Goal: Check status: Check status

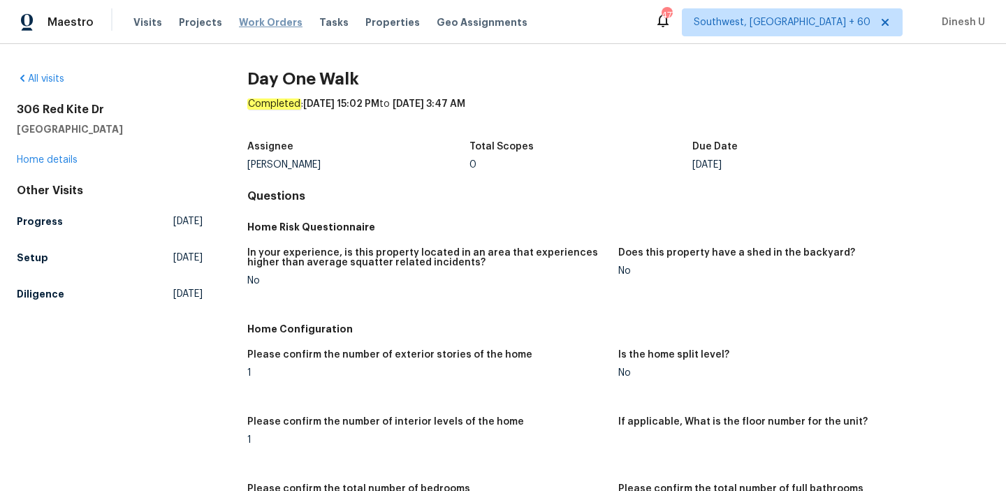
click at [241, 22] on span "Work Orders" at bounding box center [271, 22] width 64 height 14
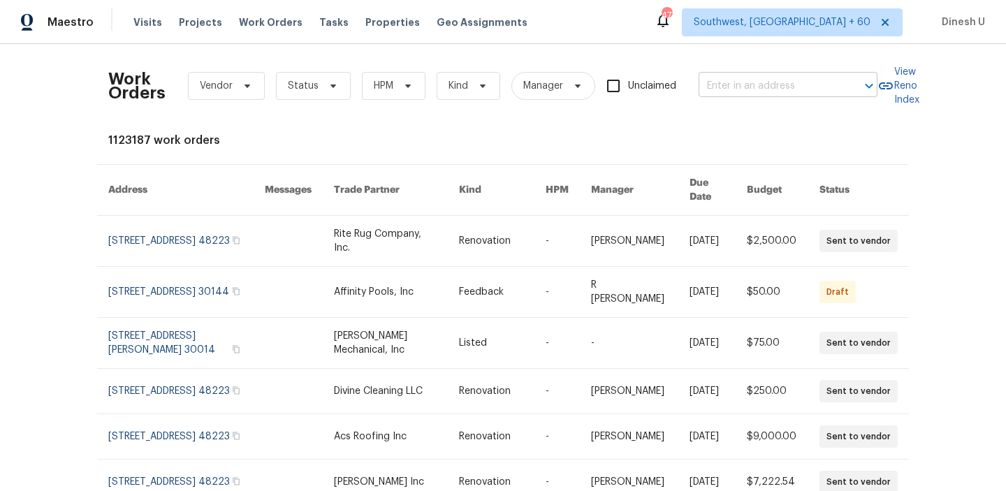
click at [725, 90] on input "text" at bounding box center [769, 86] width 140 height 22
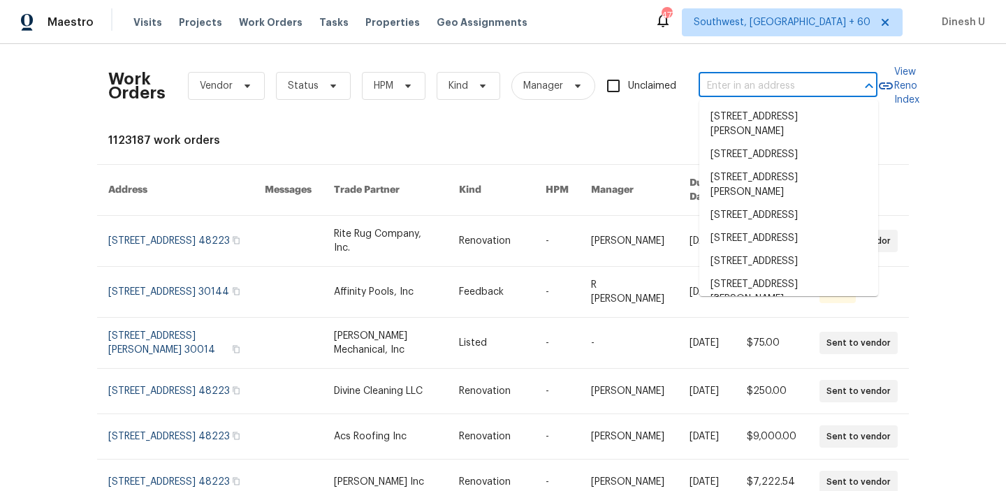
paste input "[STREET_ADDRESS]"
type input "[STREET_ADDRESS]"
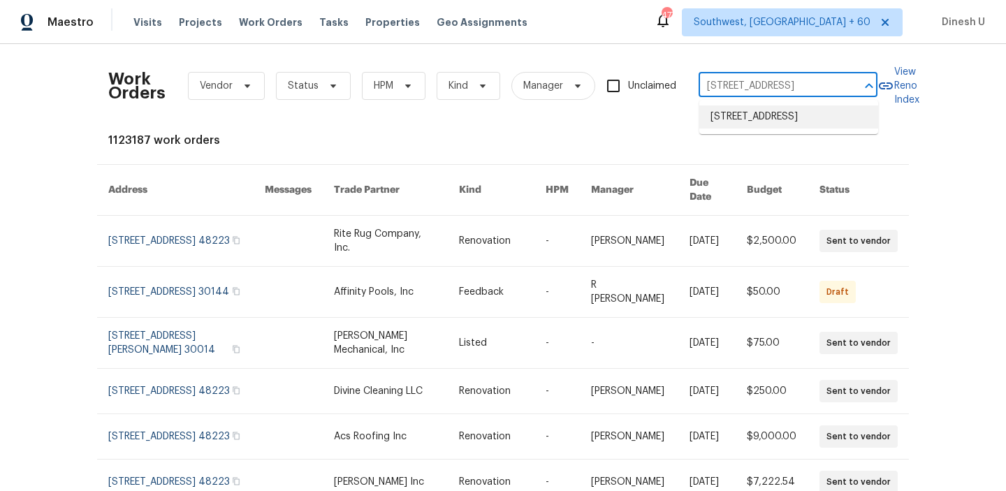
click at [725, 110] on li "[STREET_ADDRESS]" at bounding box center [788, 117] width 179 height 23
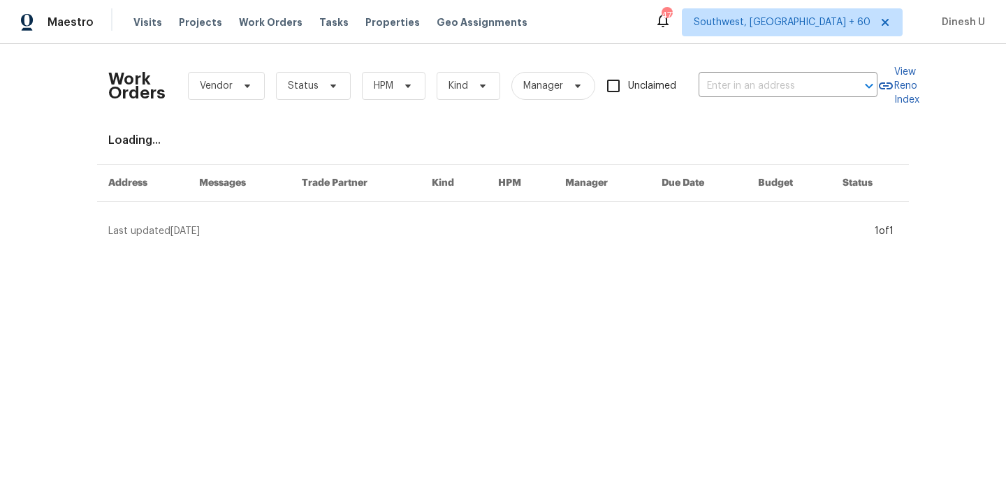
type input "[STREET_ADDRESS]"
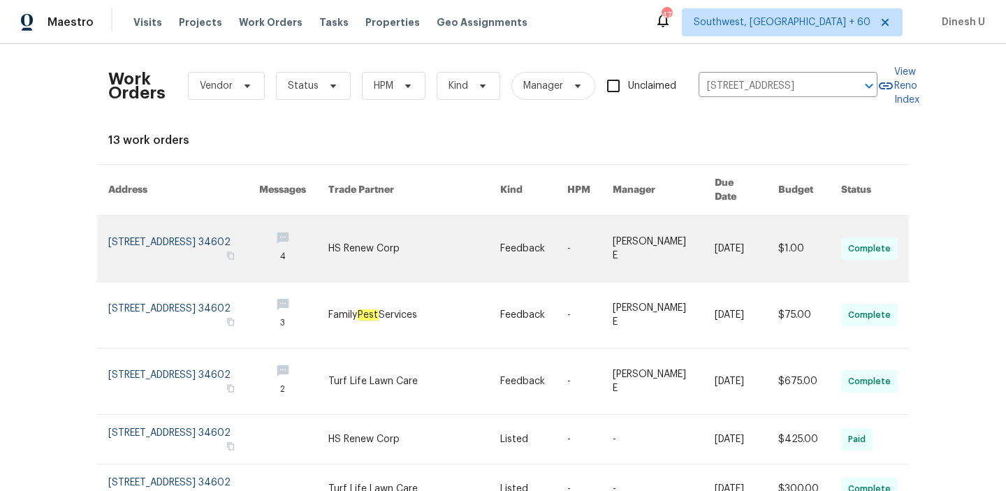
click at [134, 224] on link at bounding box center [183, 249] width 151 height 66
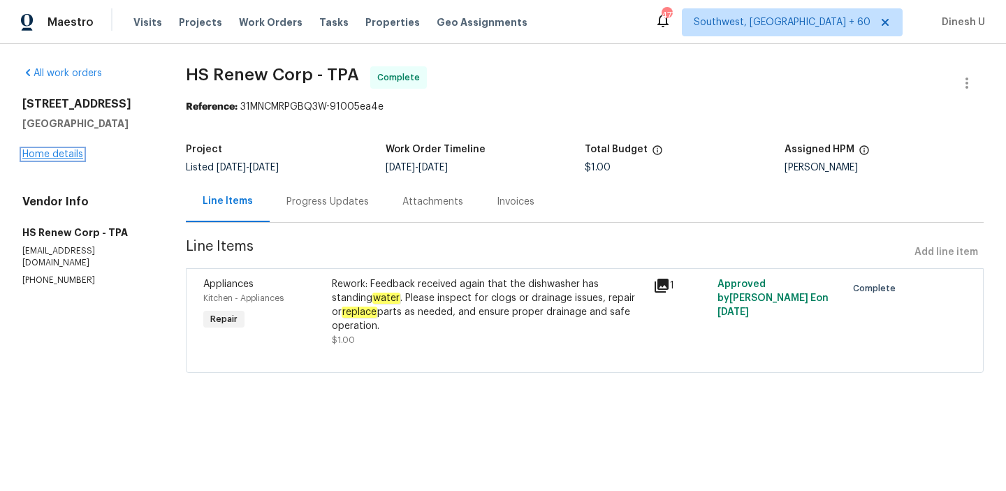
click at [49, 154] on link "Home details" at bounding box center [52, 155] width 61 height 10
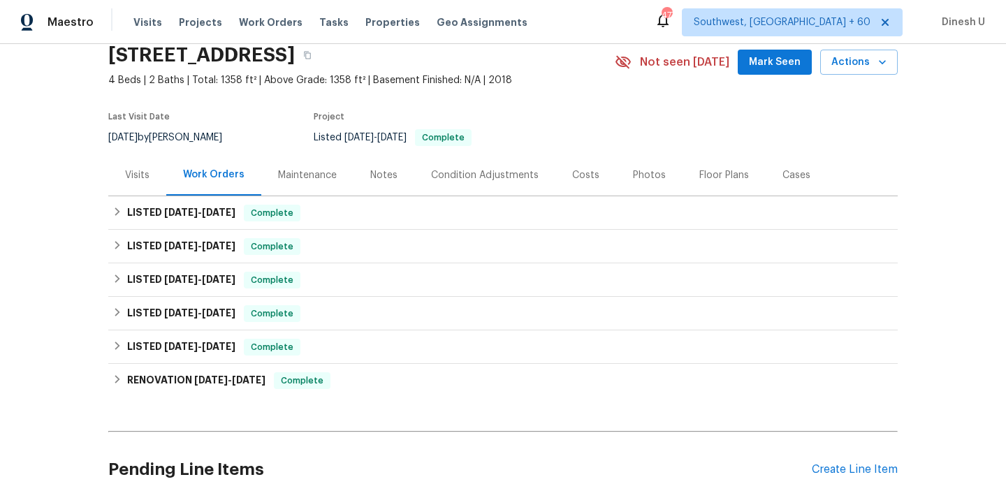
scroll to position [66, 0]
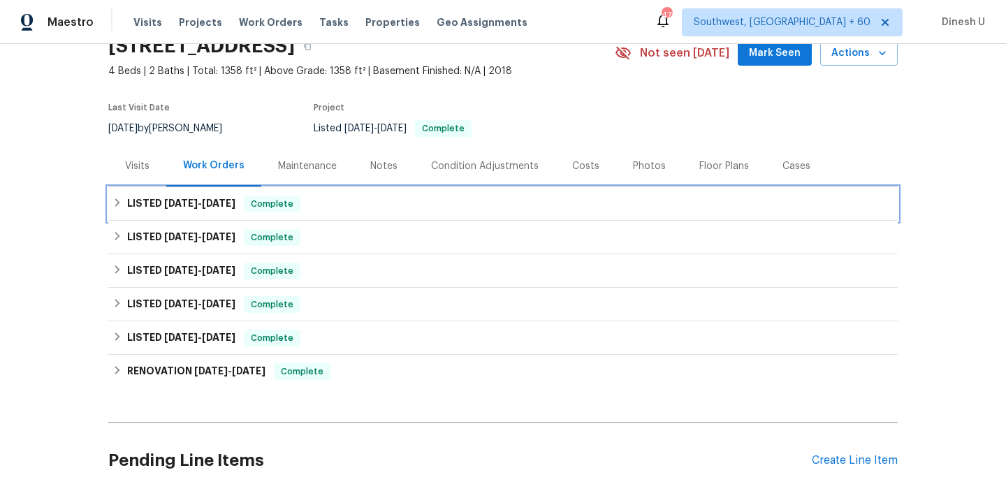
click at [173, 189] on div "LISTED [DATE] - [DATE] Complete" at bounding box center [503, 204] width 790 height 34
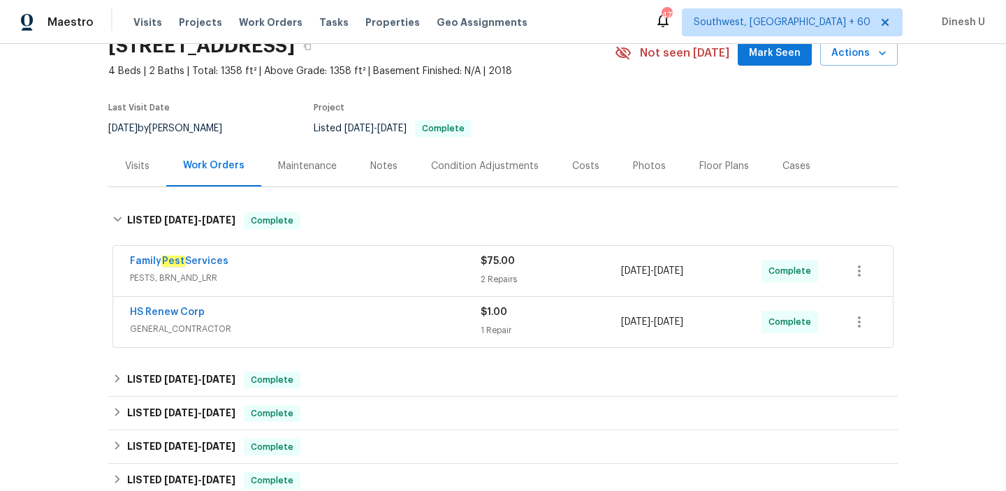
click at [528, 276] on div "2 Repairs" at bounding box center [551, 280] width 140 height 14
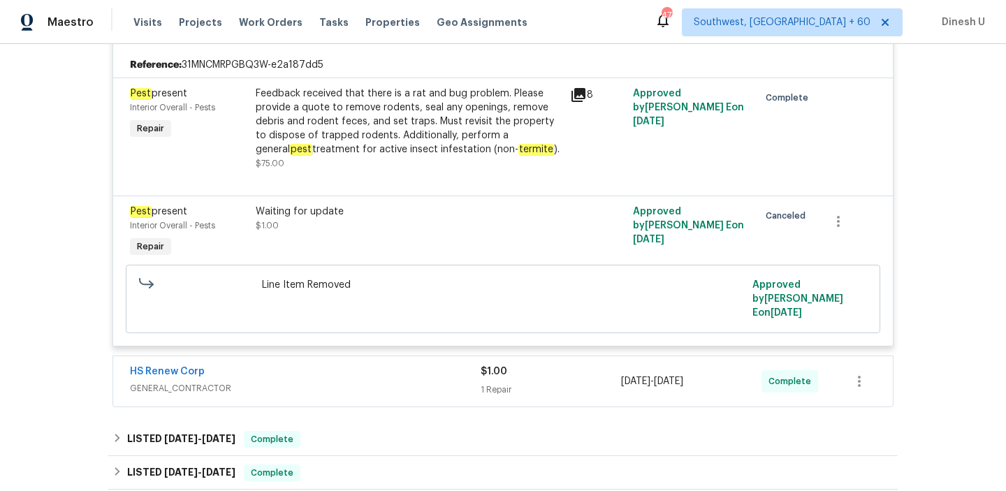
scroll to position [370, 0]
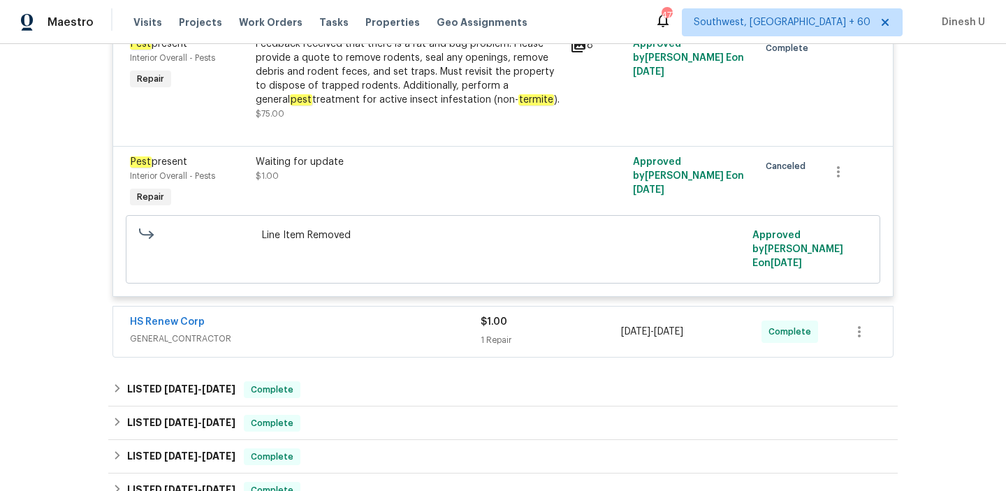
click at [491, 333] on div "1 Repair" at bounding box center [551, 340] width 140 height 14
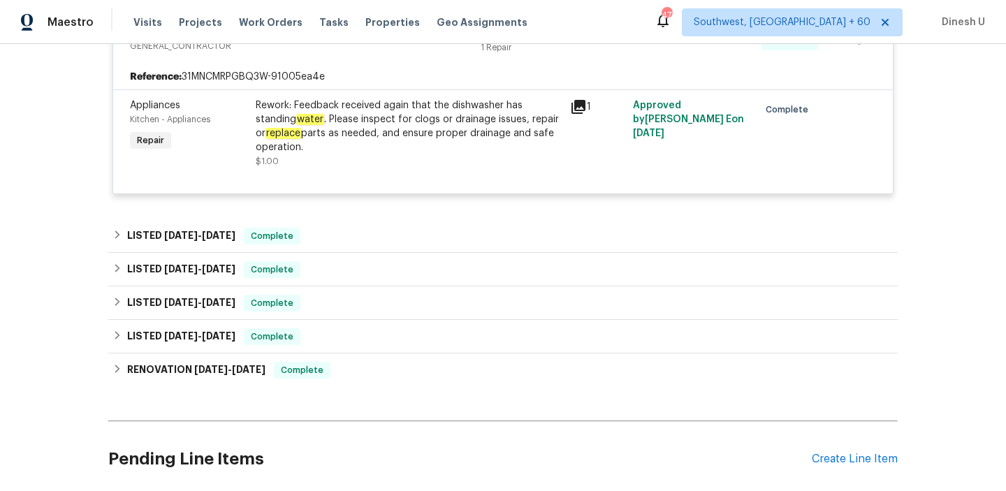
scroll to position [702, 0]
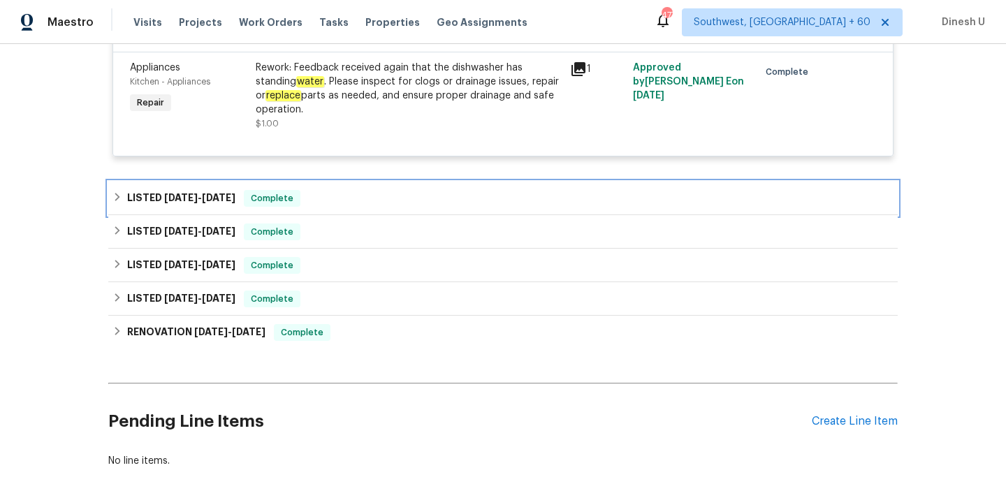
click at [224, 190] on h6 "LISTED [DATE] - [DATE]" at bounding box center [181, 198] width 108 height 17
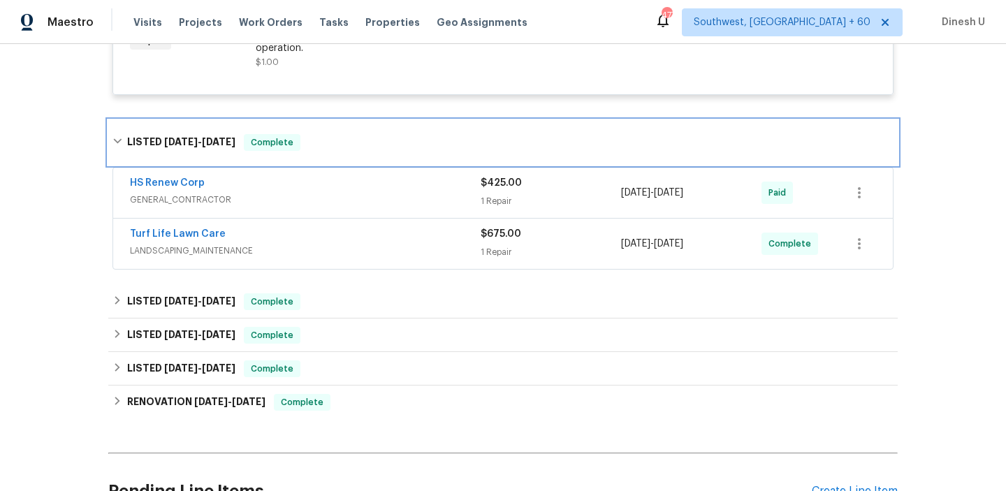
scroll to position [767, 0]
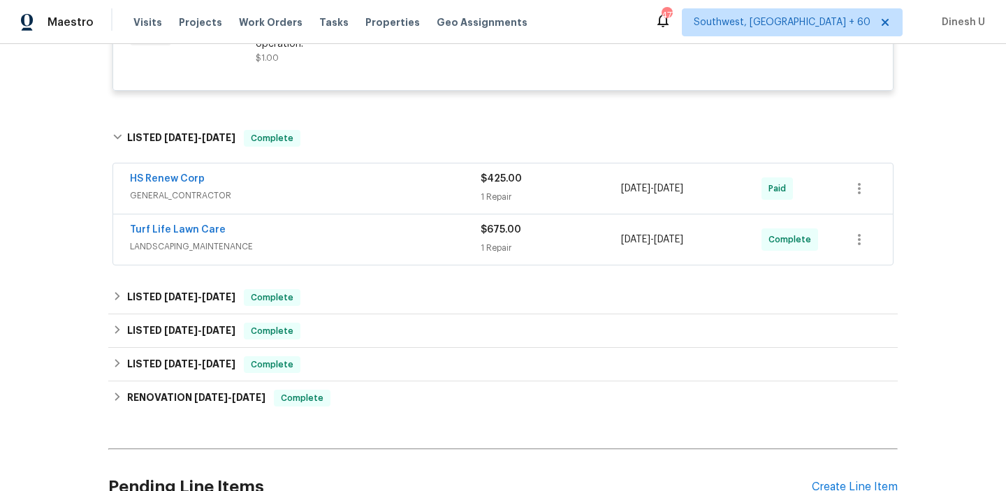
click at [507, 190] on div "1 Repair" at bounding box center [551, 197] width 140 height 14
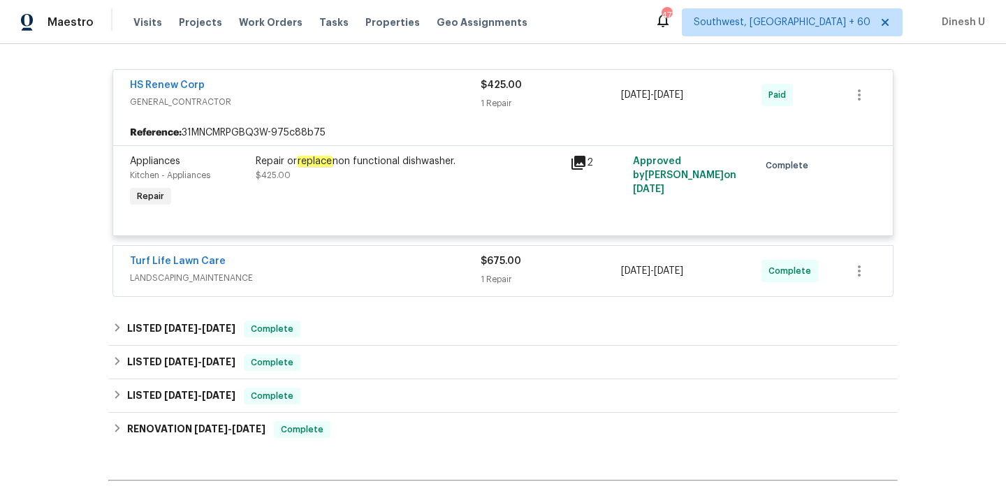
scroll to position [897, 0]
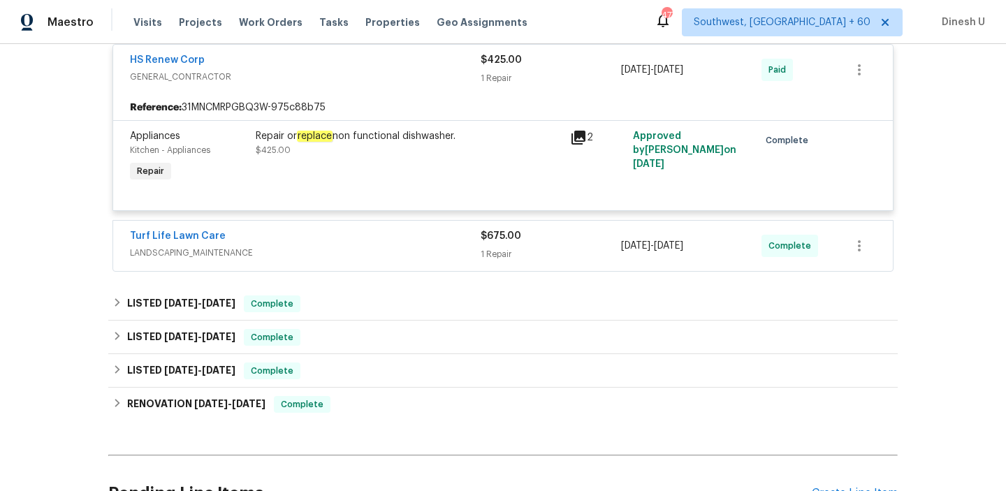
click at [500, 247] on div "1 Repair" at bounding box center [551, 254] width 140 height 14
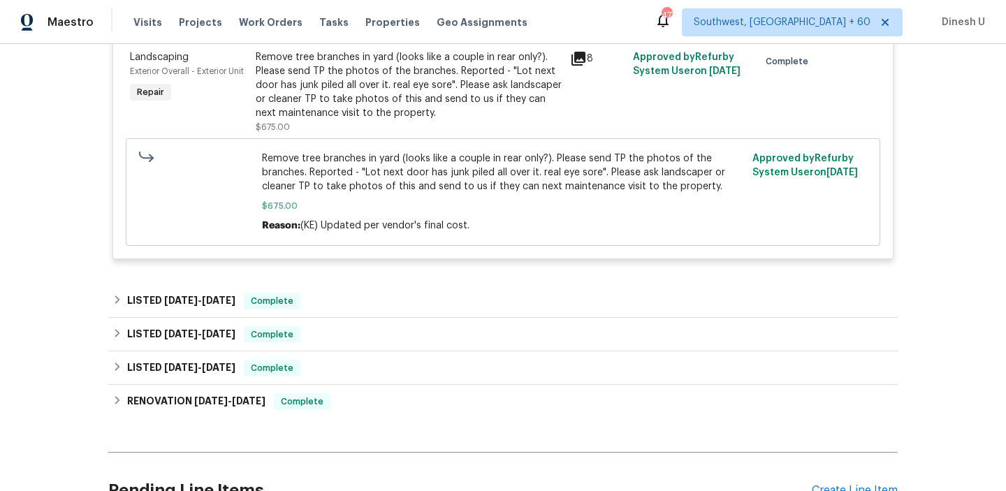
scroll to position [1161, 0]
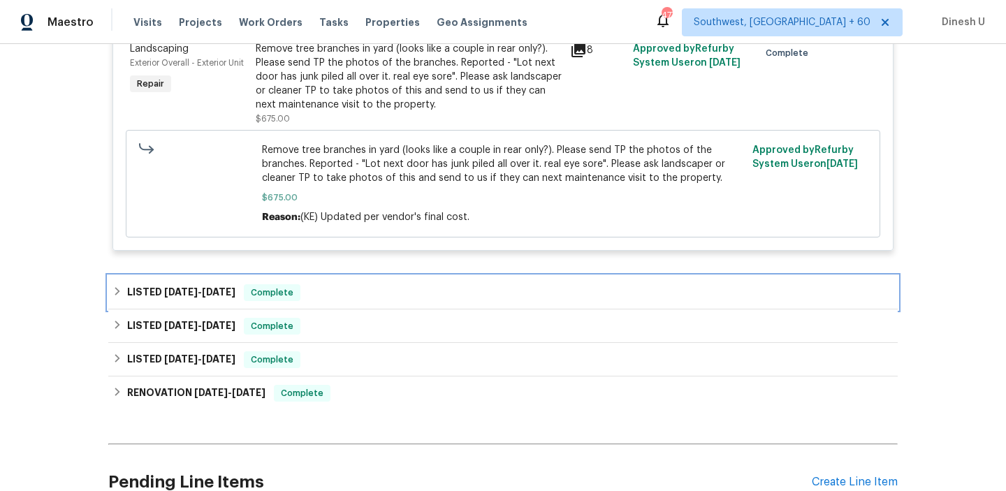
click at [203, 287] on span "[DATE] - [DATE]" at bounding box center [199, 292] width 71 height 10
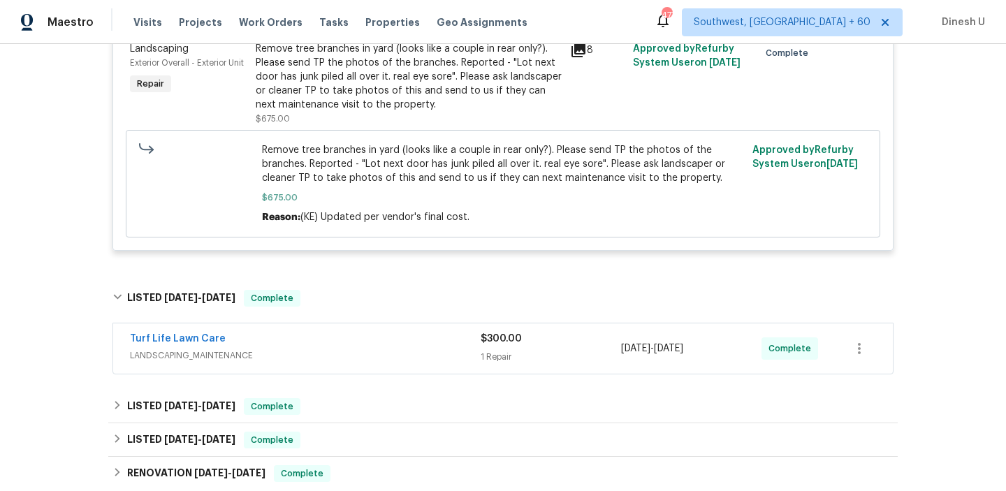
click at [494, 350] on div "1 Repair" at bounding box center [551, 357] width 140 height 14
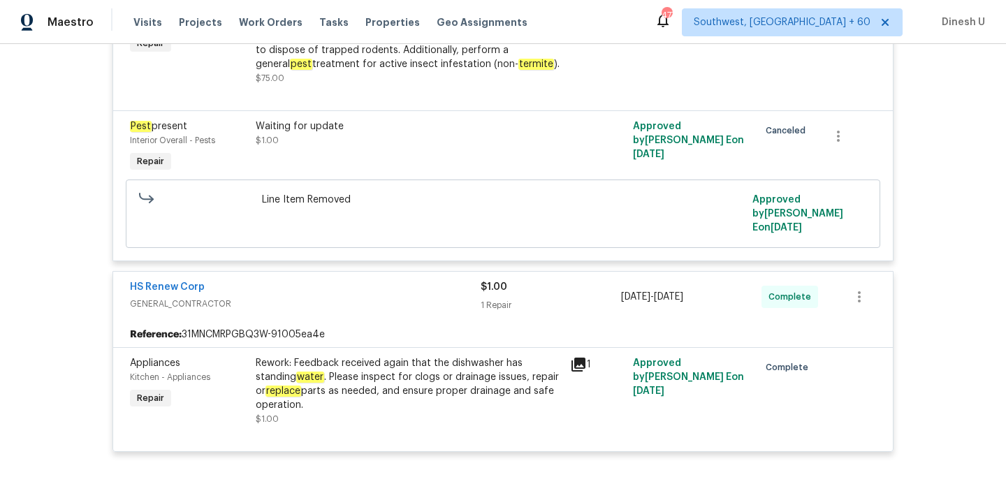
scroll to position [0, 0]
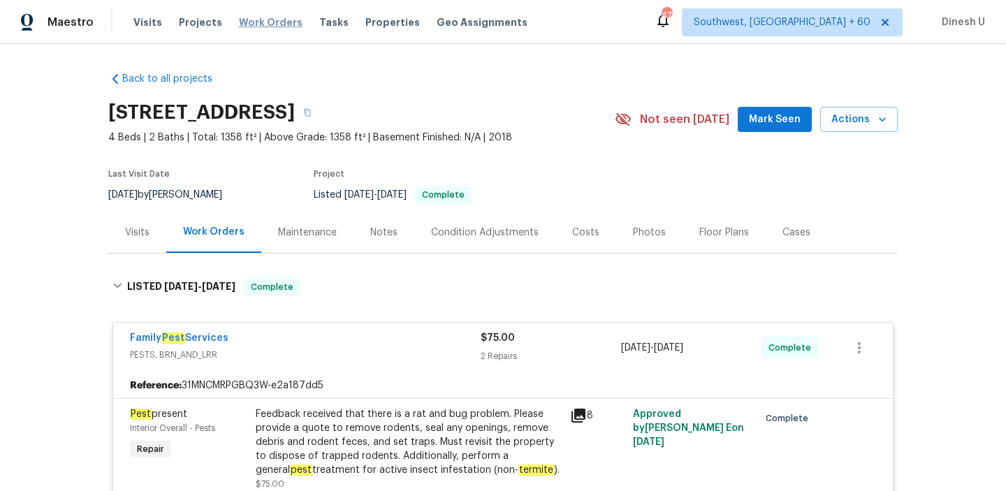
click at [268, 23] on span "Work Orders" at bounding box center [271, 22] width 64 height 14
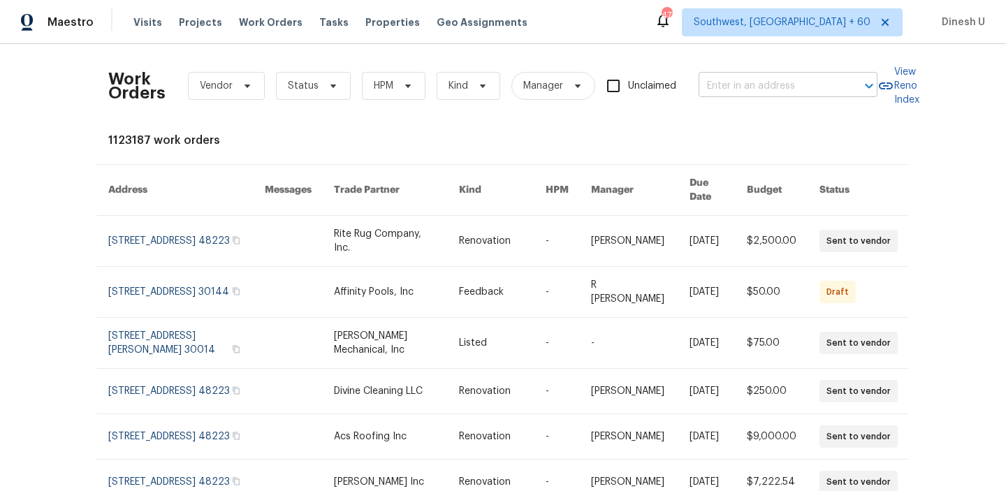
click at [726, 80] on input "text" at bounding box center [769, 86] width 140 height 22
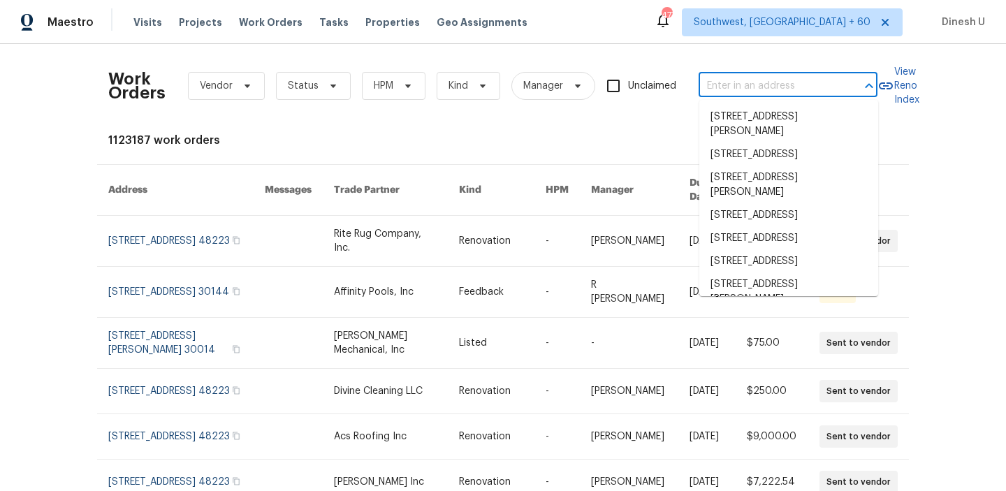
paste input "[STREET_ADDRESS]"
type input "[STREET_ADDRESS]"
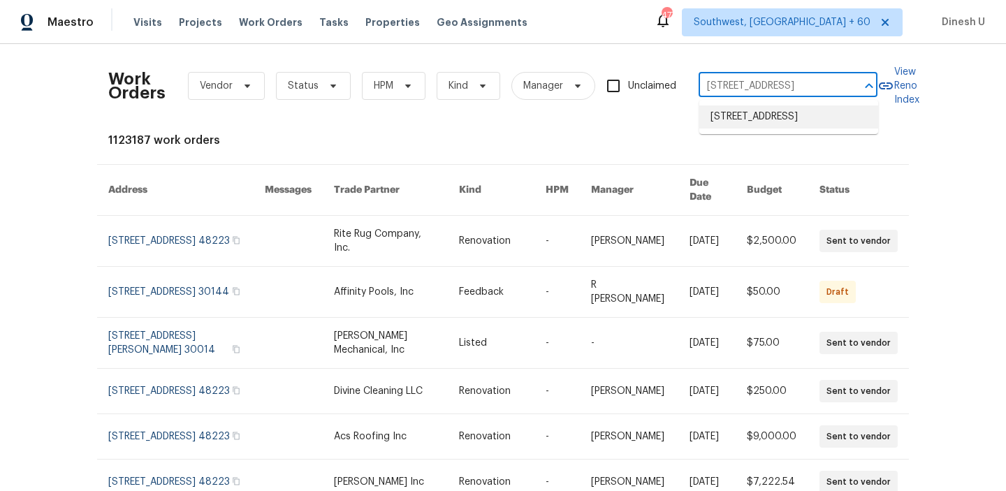
click at [727, 115] on li "[STREET_ADDRESS]" at bounding box center [788, 117] width 179 height 23
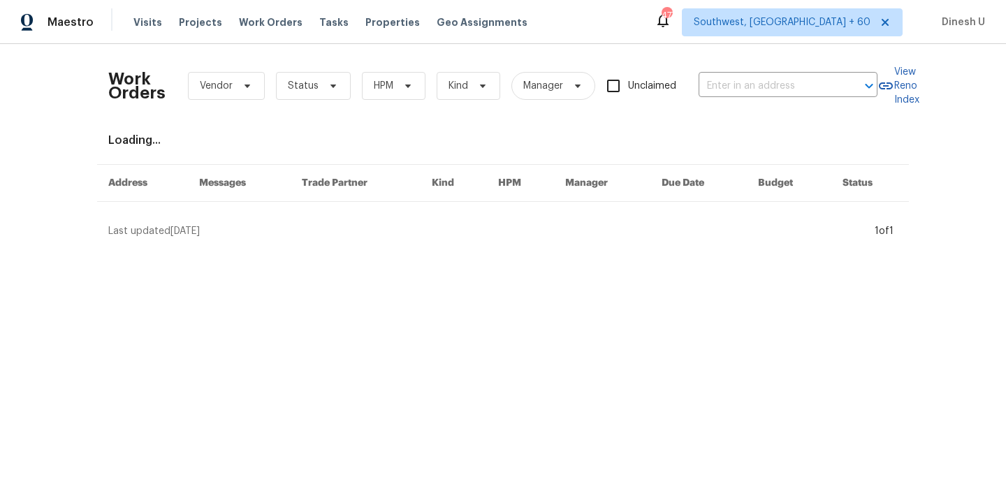
type input "[STREET_ADDRESS]"
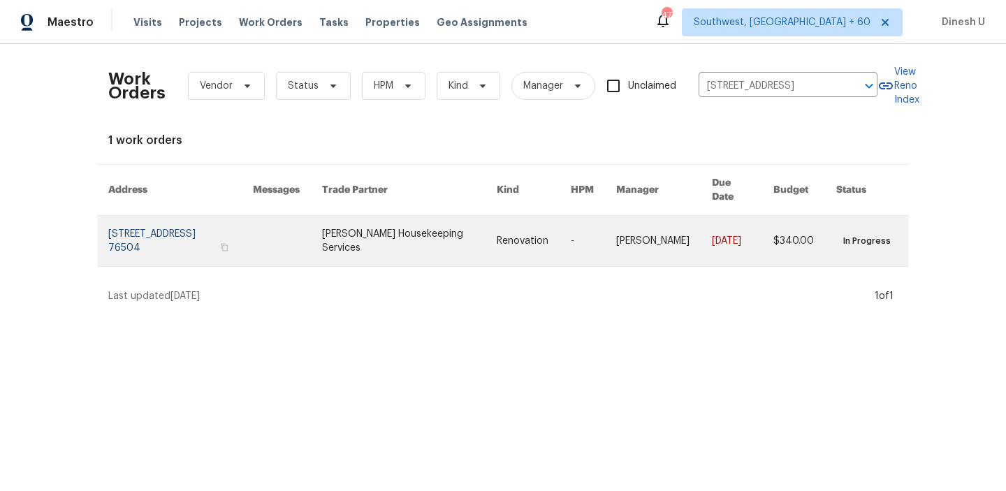
click at [137, 228] on link at bounding box center [180, 241] width 145 height 50
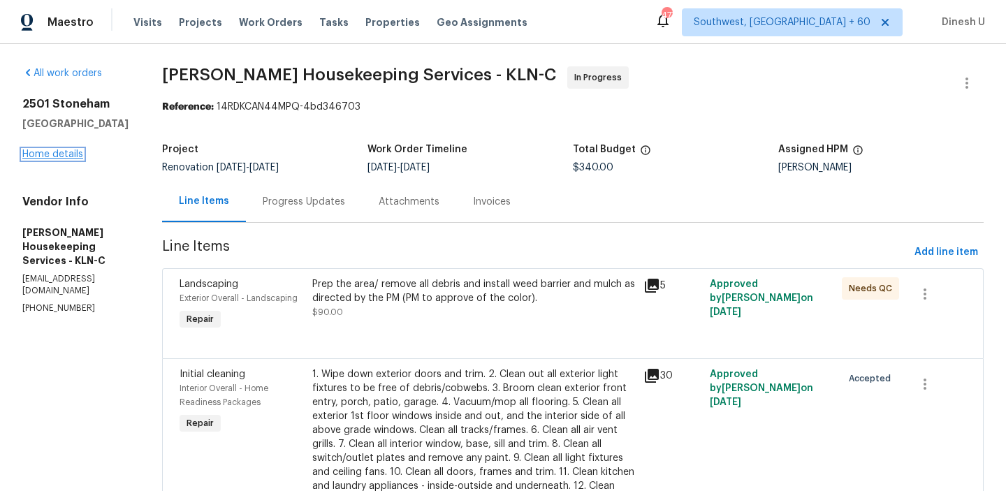
click at [55, 153] on link "Home details" at bounding box center [52, 155] width 61 height 10
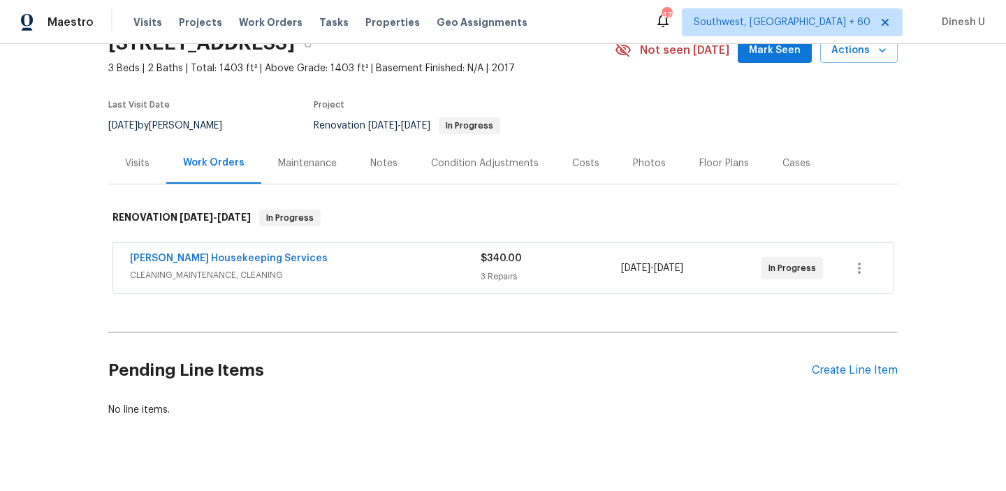
scroll to position [78, 0]
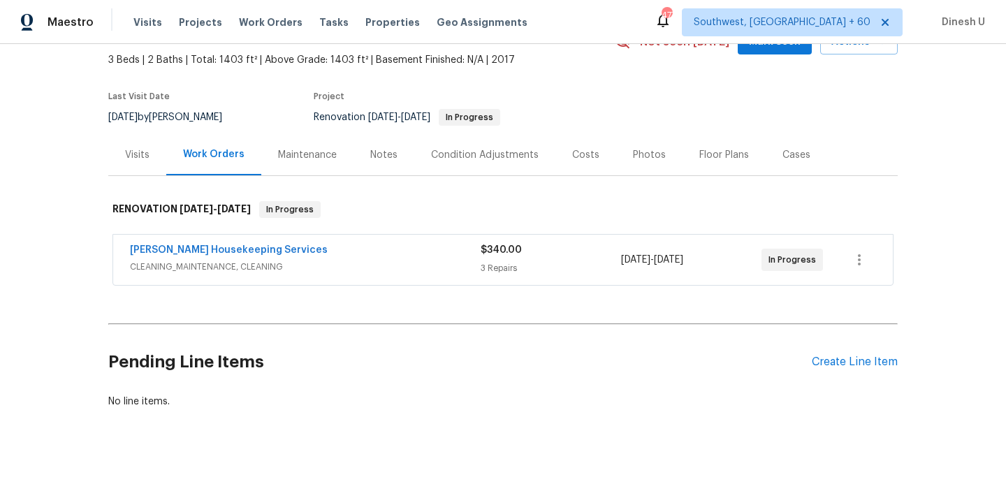
click at [138, 157] on div "Visits" at bounding box center [137, 155] width 24 height 14
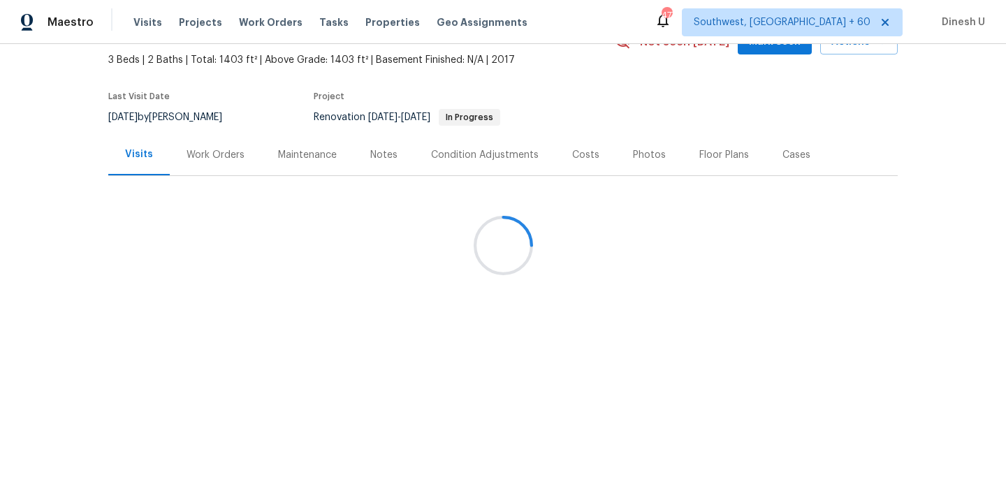
click at [198, 149] on div "Work Orders" at bounding box center [216, 155] width 58 height 14
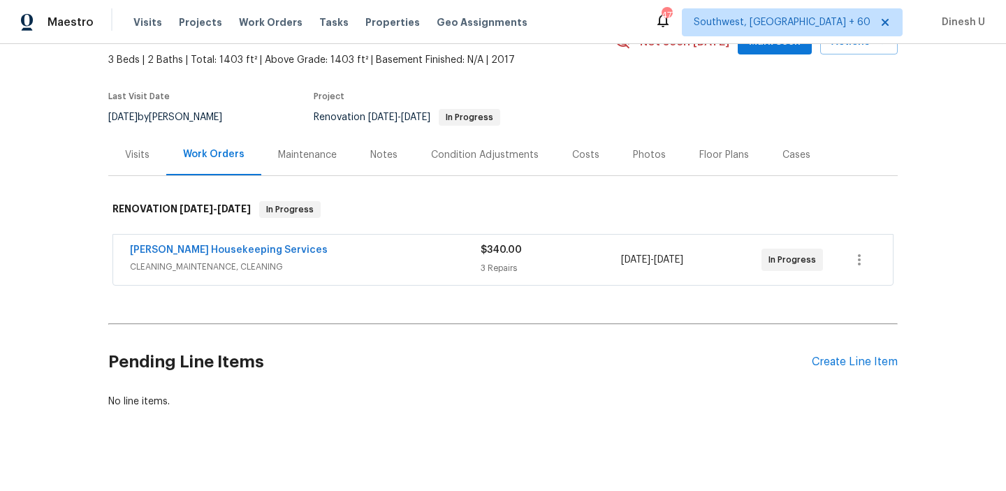
click at [495, 270] on div "3 Repairs" at bounding box center [551, 268] width 140 height 14
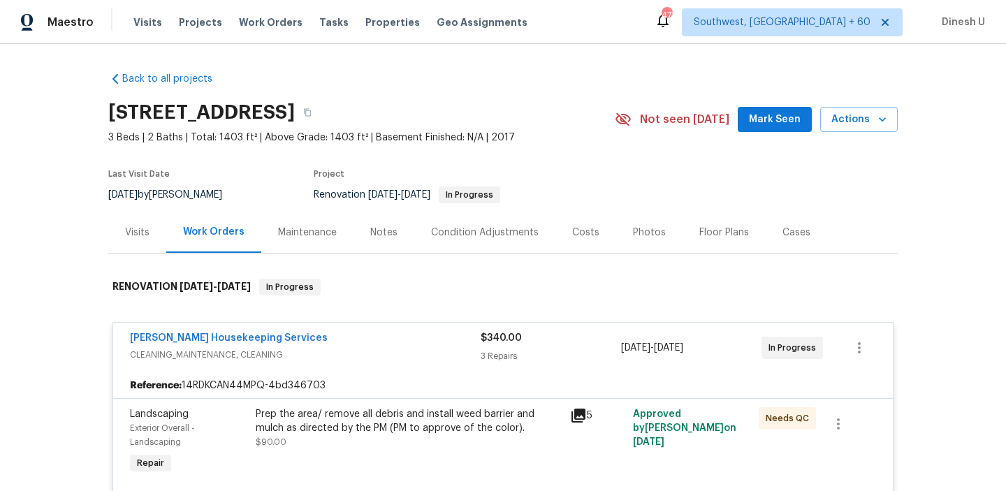
click at [140, 228] on div "Visits" at bounding box center [137, 233] width 24 height 14
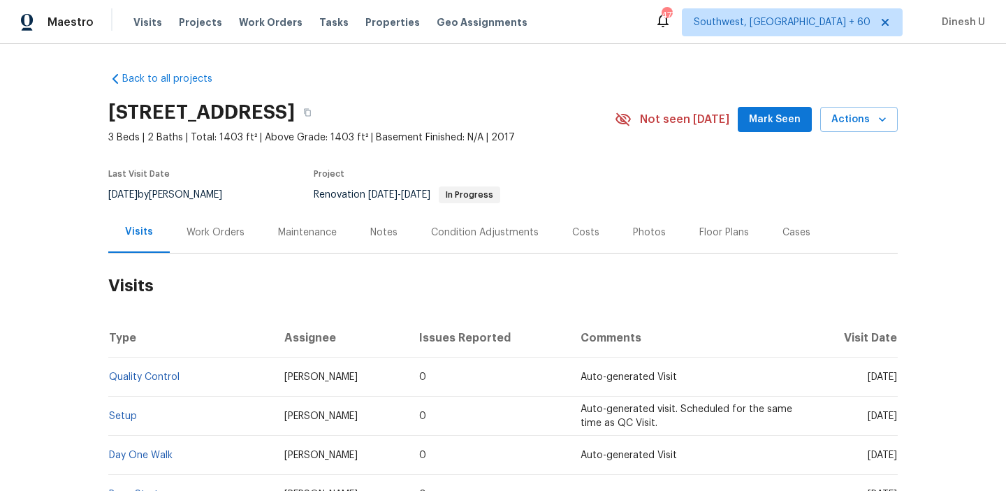
scroll to position [157, 0]
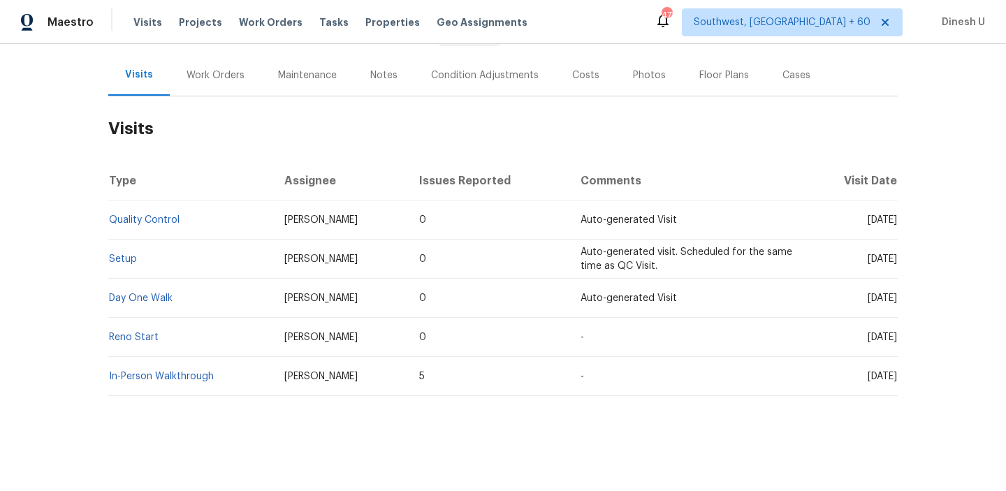
click at [119, 266] on td "Setup" at bounding box center [190, 259] width 165 height 39
click at [119, 253] on td "Setup" at bounding box center [190, 259] width 165 height 39
click at [128, 257] on link "Setup" at bounding box center [123, 259] width 28 height 10
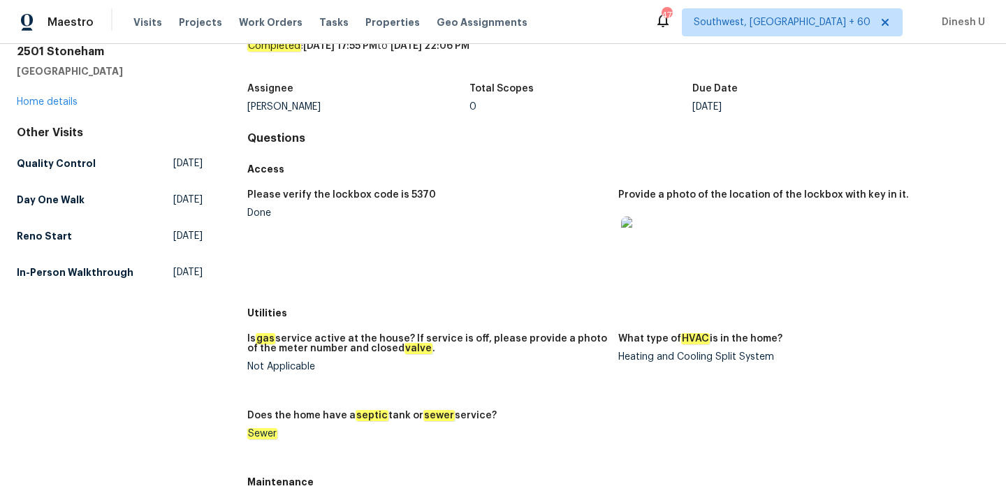
scroll to position [76, 0]
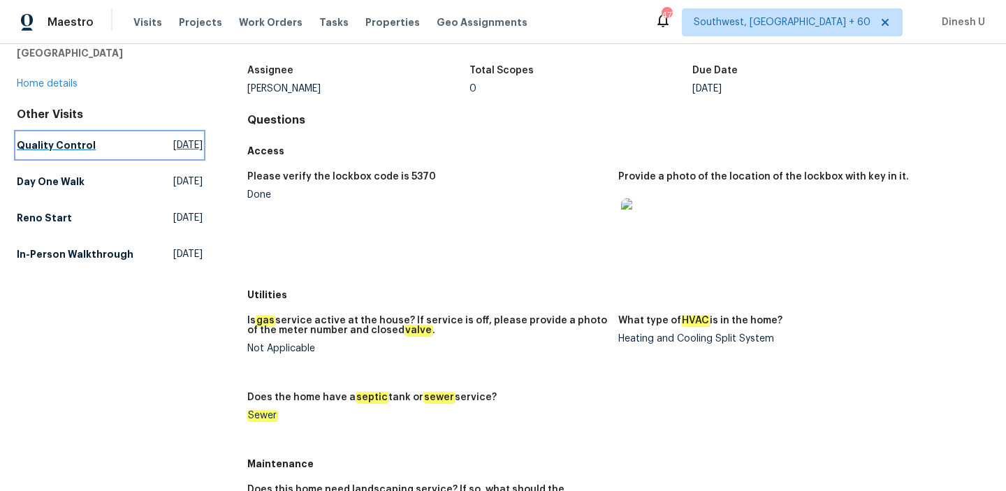
click at [173, 146] on span "[DATE]" at bounding box center [187, 145] width 29 height 14
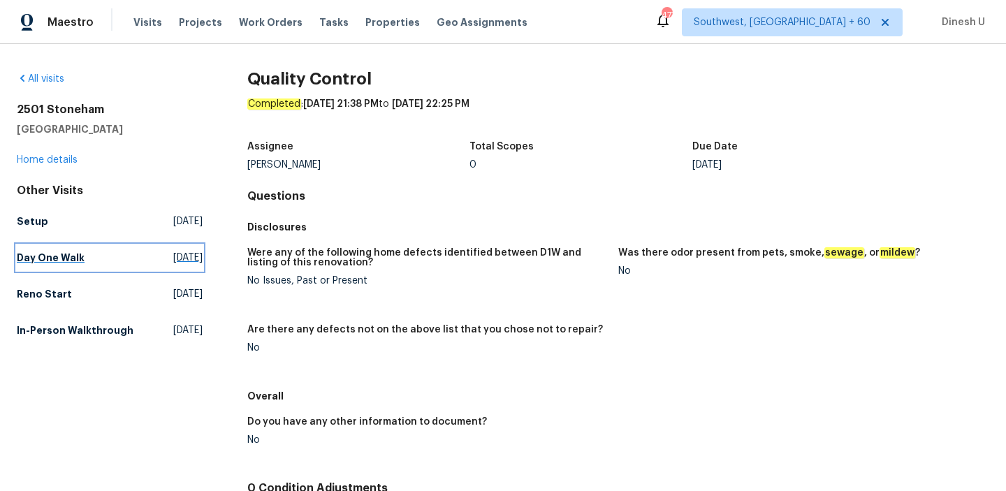
click at [187, 249] on link "Day One Walk [DATE]" at bounding box center [110, 257] width 186 height 25
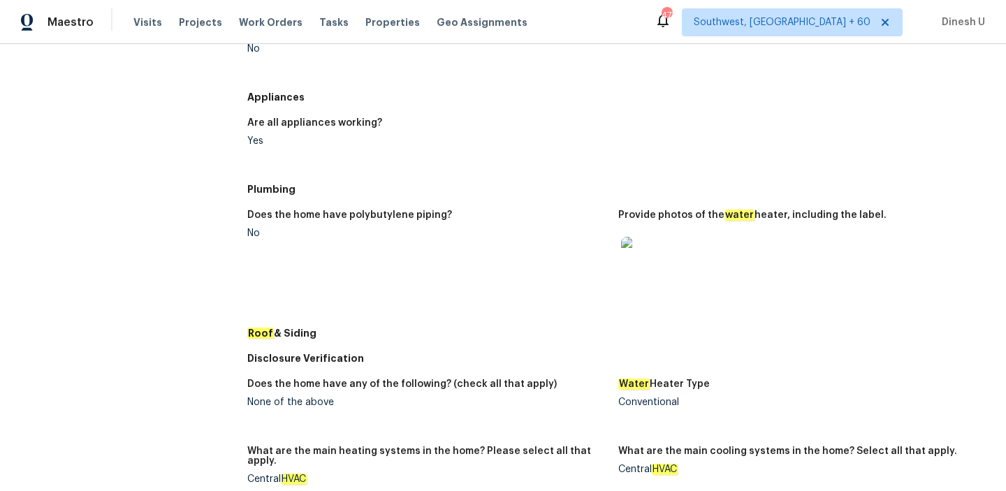
scroll to position [409, 0]
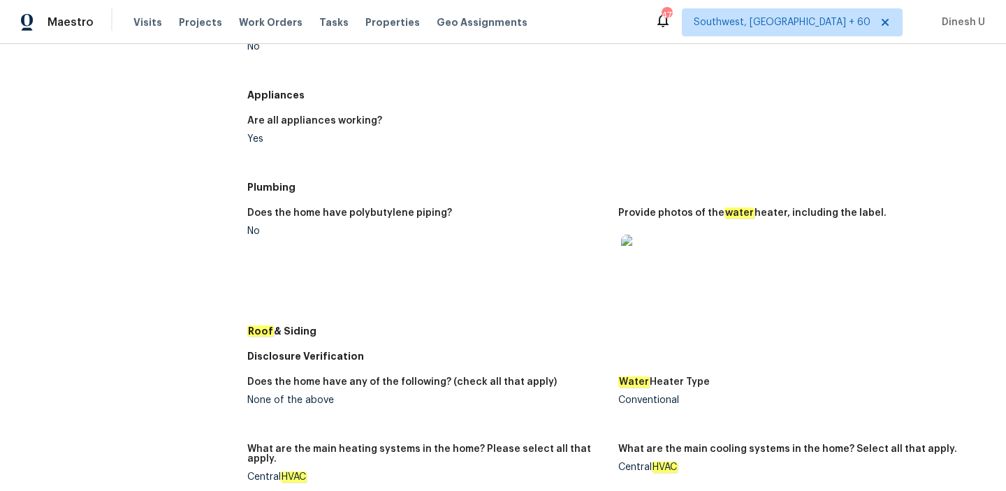
click at [660, 267] on img at bounding box center [643, 257] width 45 height 45
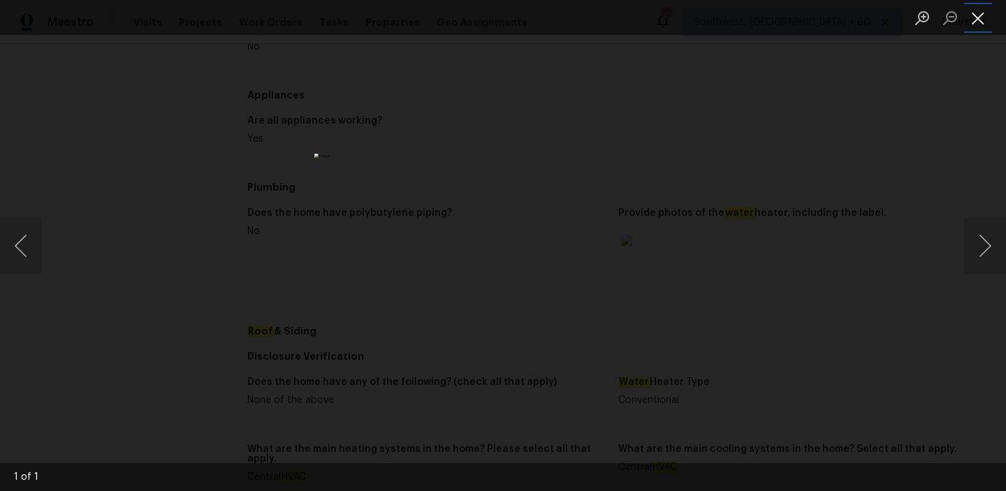
click at [972, 21] on button "Close lightbox" at bounding box center [978, 18] width 28 height 24
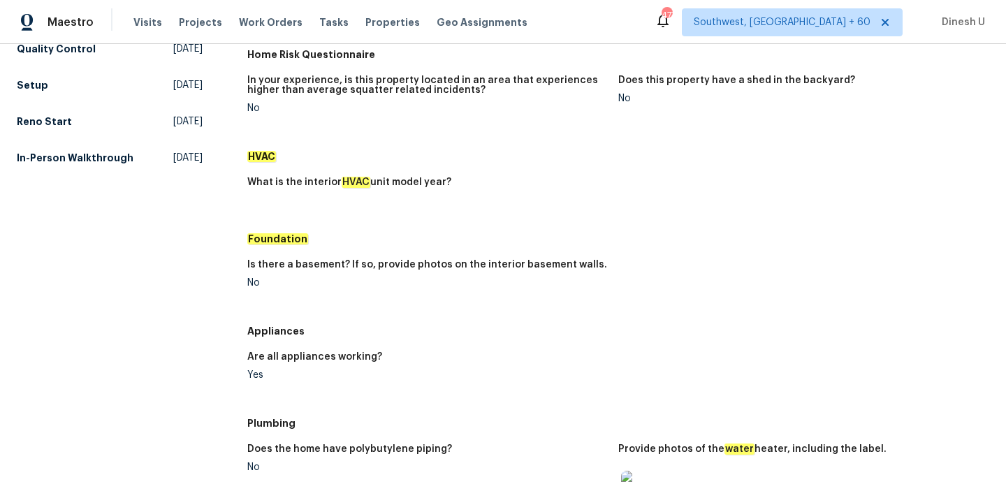
scroll to position [0, 0]
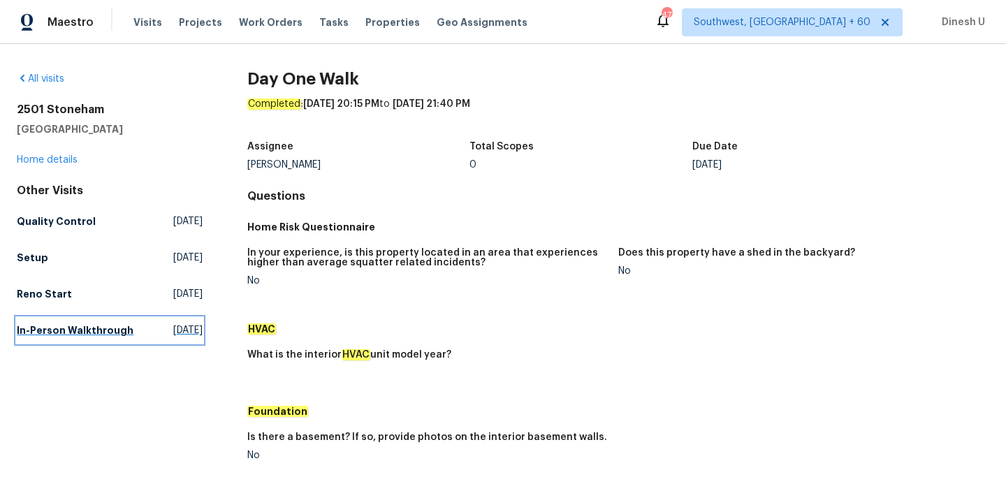
click at [118, 336] on h5 "In-Person Walkthrough" at bounding box center [75, 331] width 117 height 14
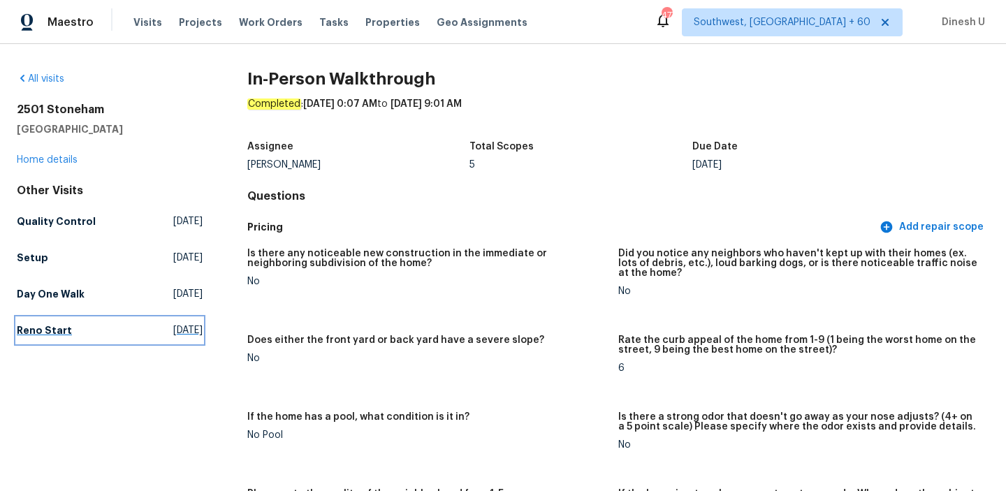
click at [173, 329] on span "[DATE]" at bounding box center [187, 331] width 29 height 14
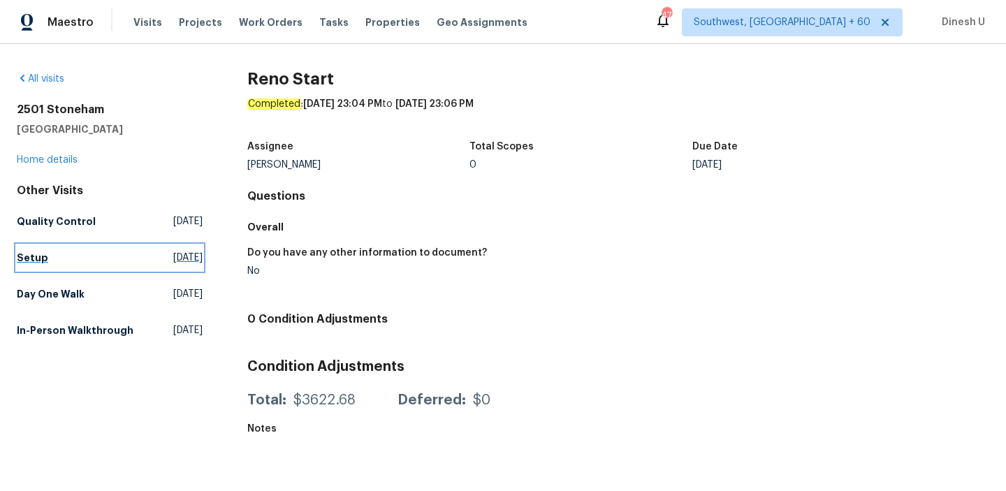
click at [173, 255] on span "[DATE]" at bounding box center [187, 258] width 29 height 14
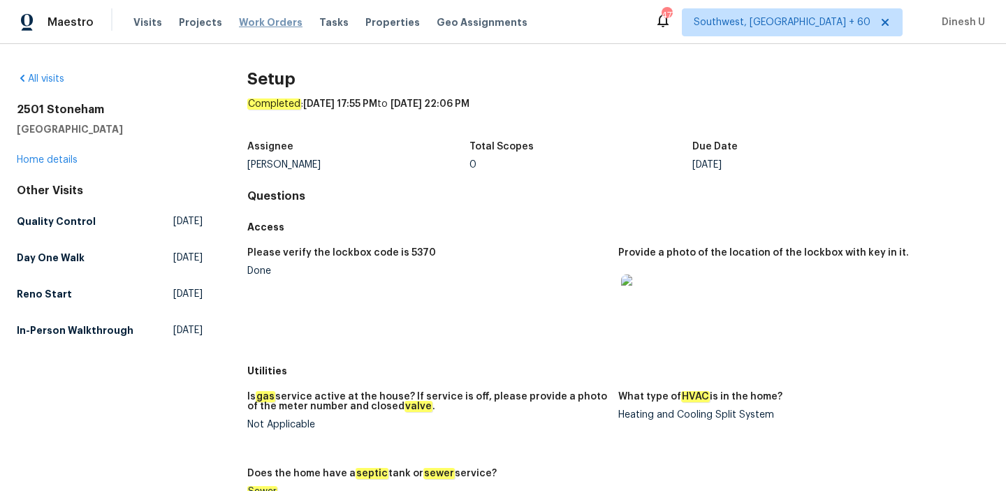
click at [249, 27] on span "Work Orders" at bounding box center [271, 22] width 64 height 14
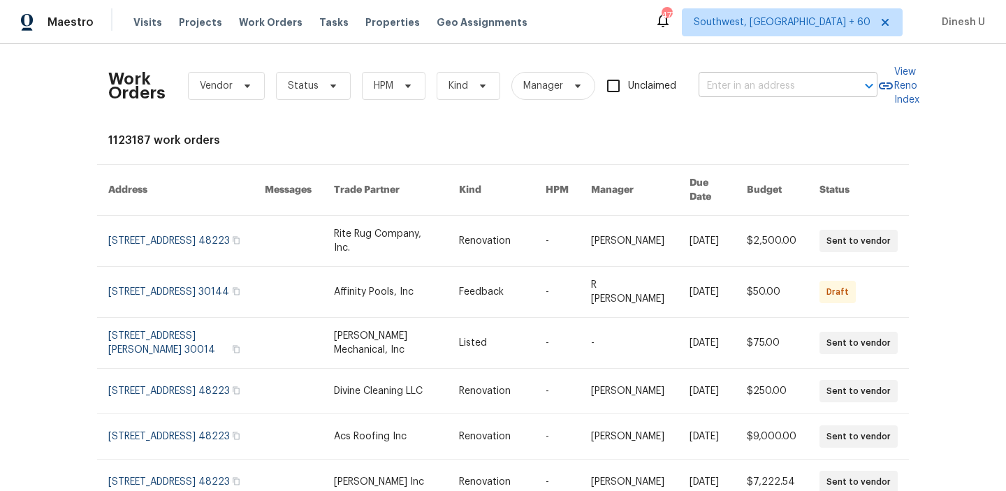
click at [725, 80] on input "text" at bounding box center [769, 86] width 140 height 22
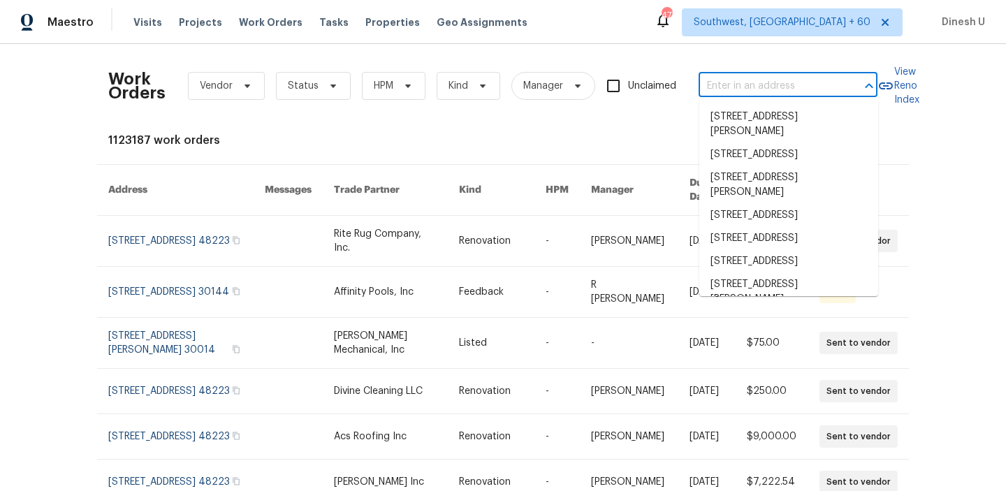
paste input "[STREET_ADDRESS][PERSON_NAME]"
type input "[STREET_ADDRESS][PERSON_NAME]"
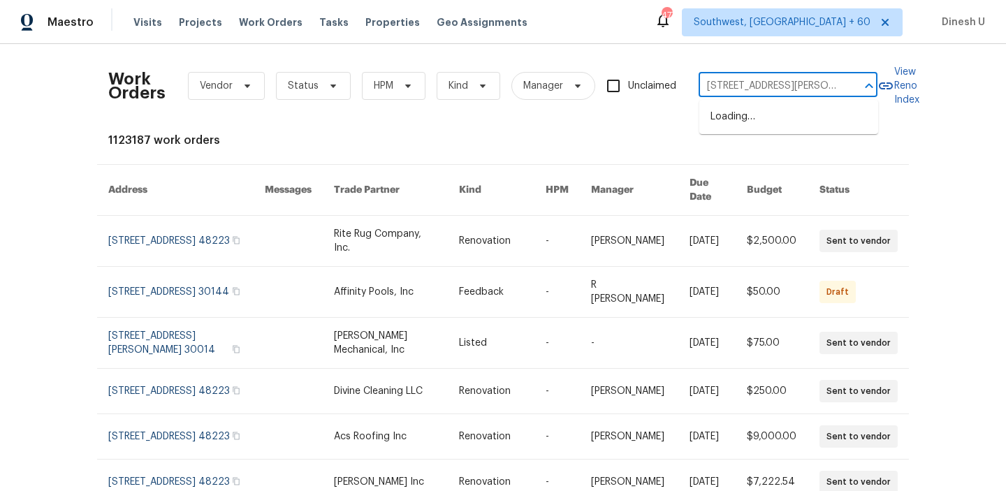
scroll to position [0, 71]
click at [725, 113] on li "[STREET_ADDRESS][PERSON_NAME]" at bounding box center [788, 125] width 179 height 38
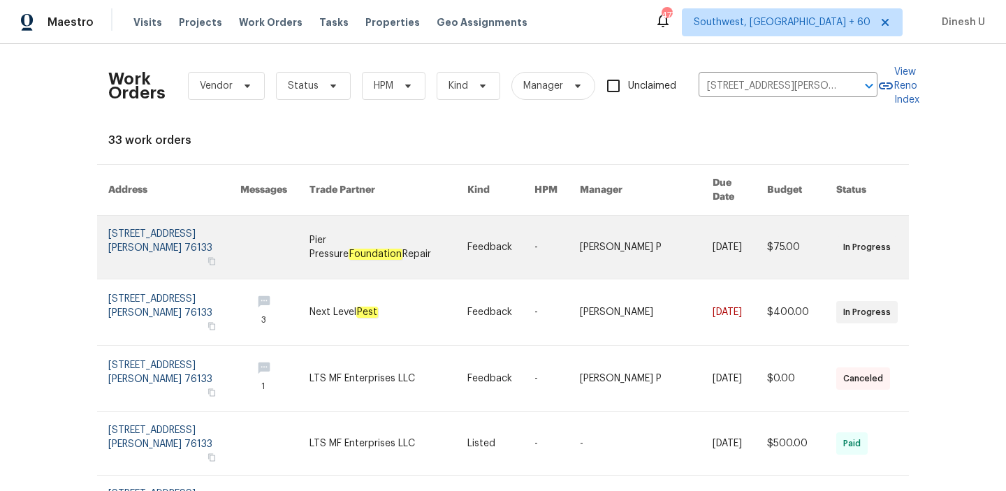
click at [168, 219] on link at bounding box center [174, 247] width 132 height 63
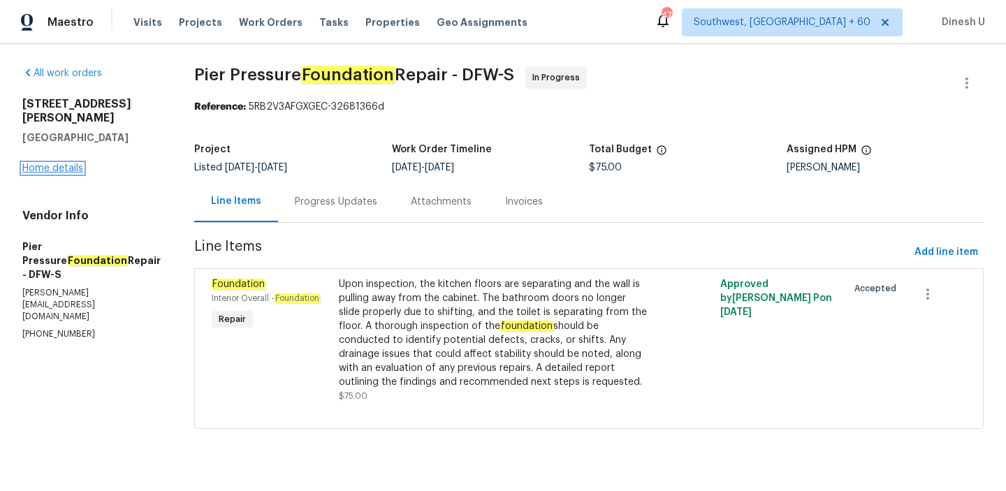
click at [69, 173] on link "Home details" at bounding box center [52, 169] width 61 height 10
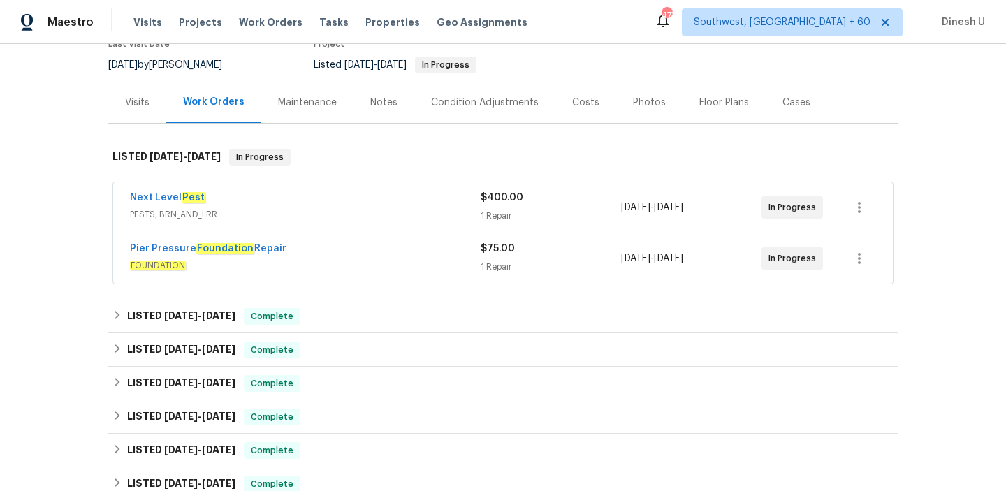
scroll to position [134, 0]
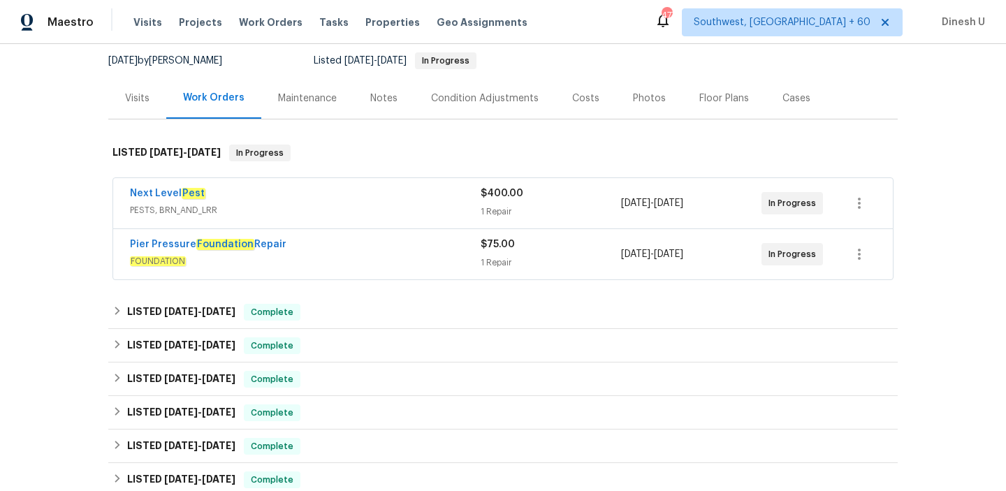
click at [487, 200] on div "$400.00" at bounding box center [551, 194] width 140 height 14
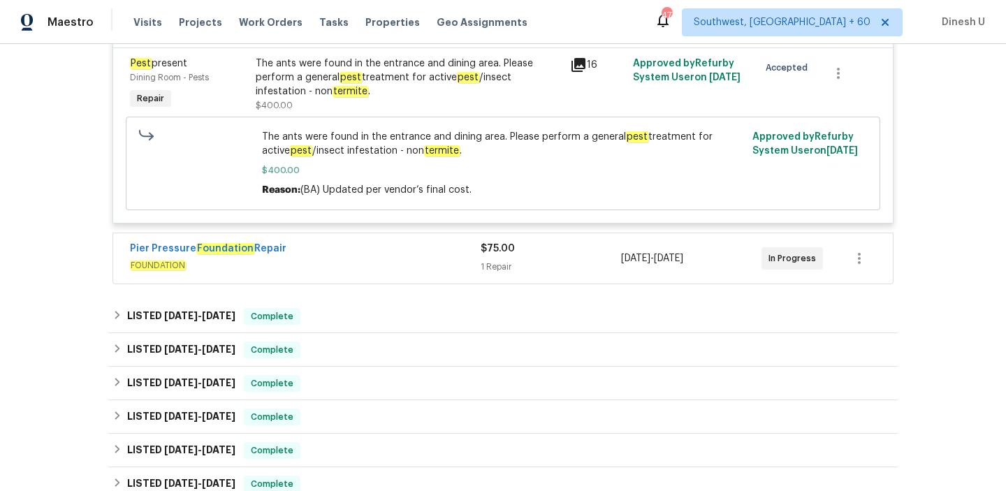
scroll to position [433, 0]
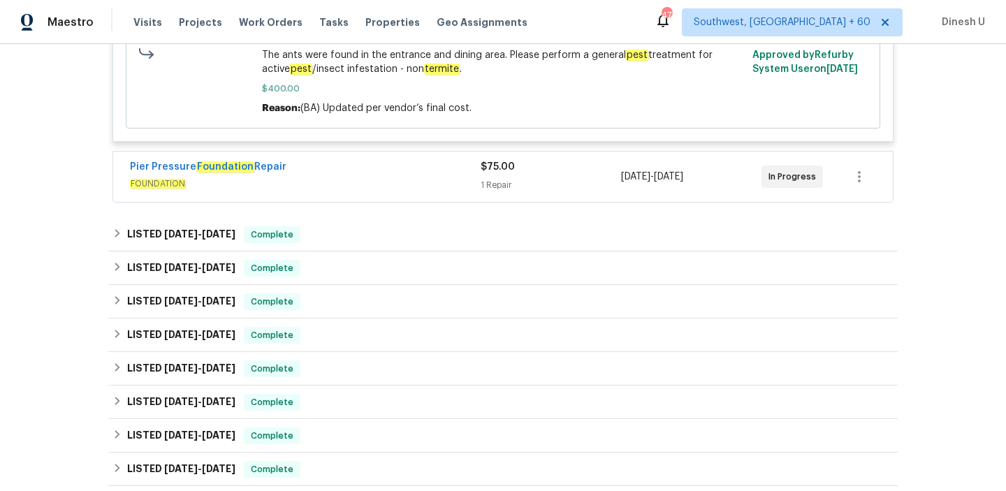
click at [493, 182] on div "1 Repair" at bounding box center [551, 185] width 140 height 14
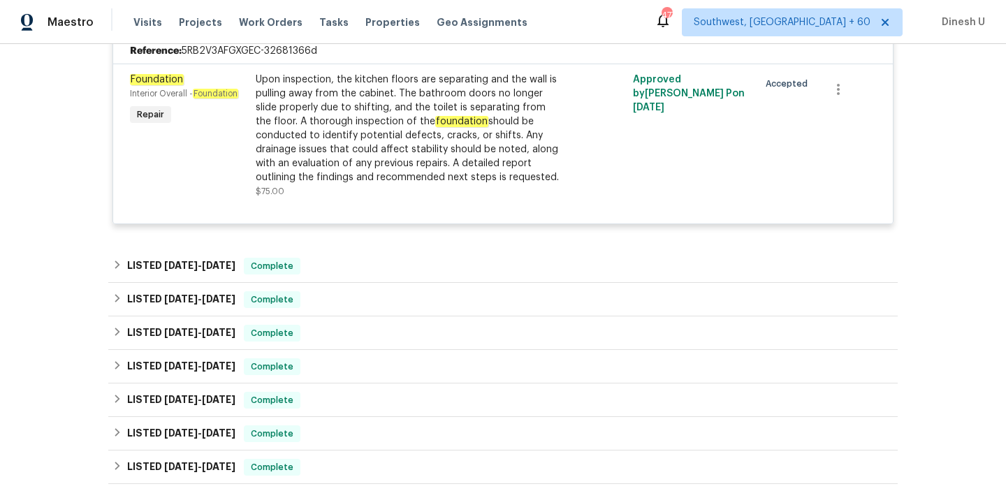
scroll to position [636, 0]
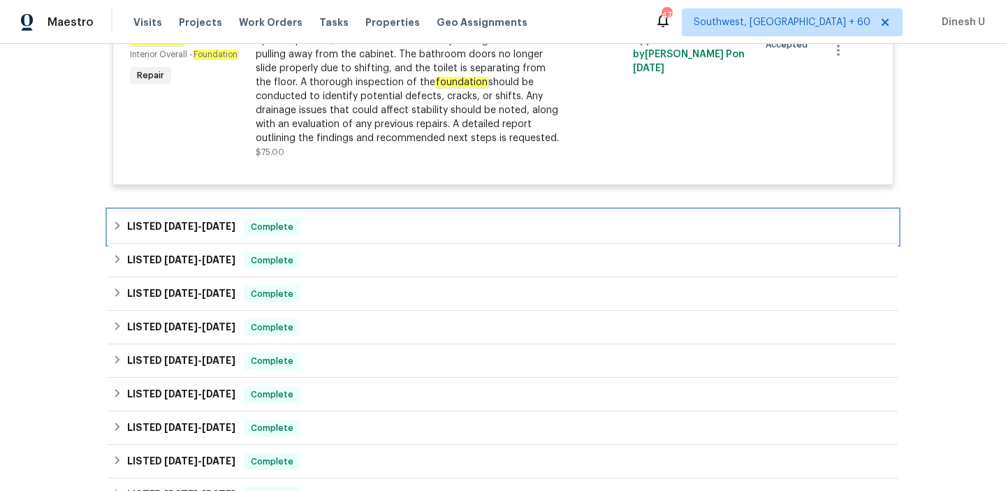
click at [222, 220] on h6 "LISTED [DATE] - [DATE]" at bounding box center [181, 227] width 108 height 17
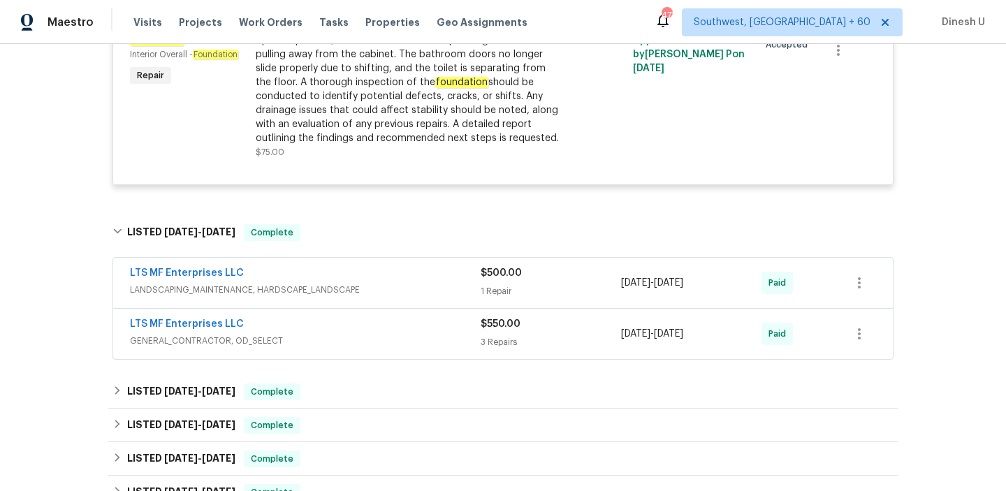
click at [498, 287] on div "1 Repair" at bounding box center [551, 291] width 140 height 14
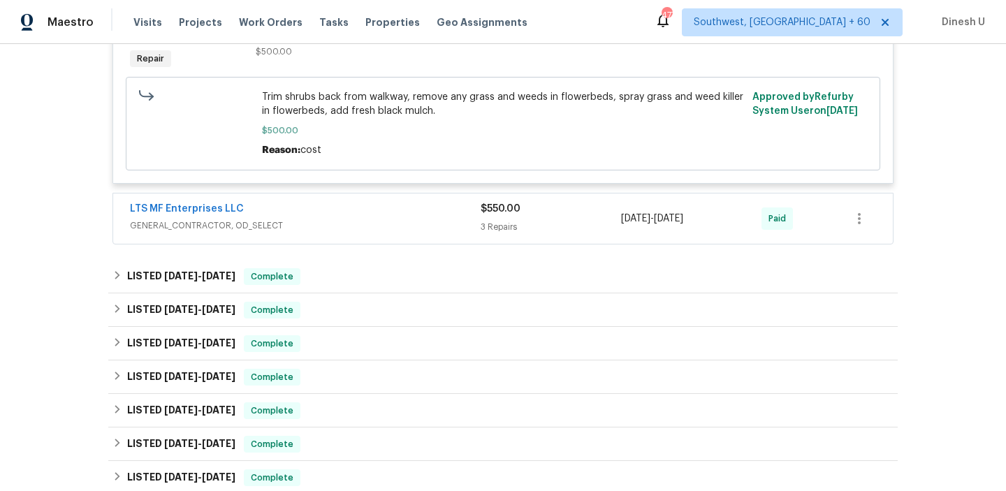
scroll to position [1043, 0]
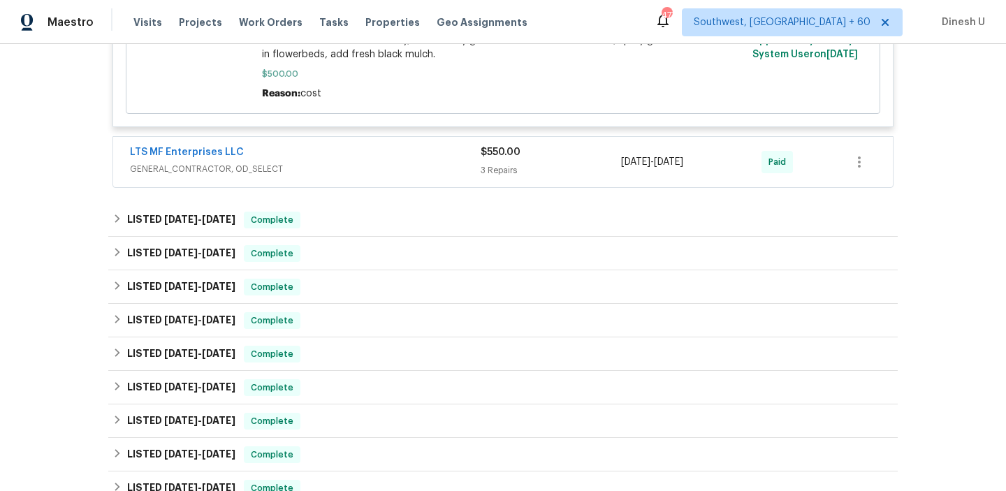
click at [488, 170] on div "3 Repairs" at bounding box center [551, 171] width 140 height 14
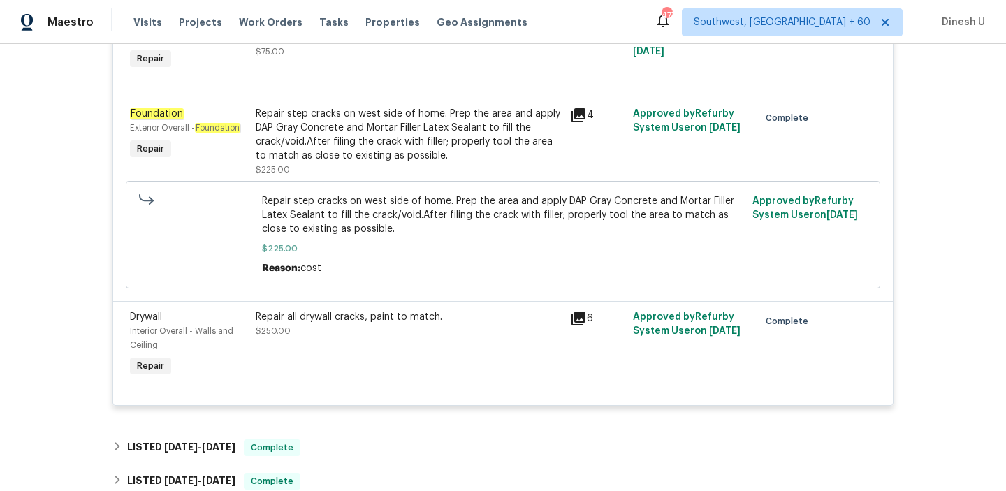
scroll to position [1235, 0]
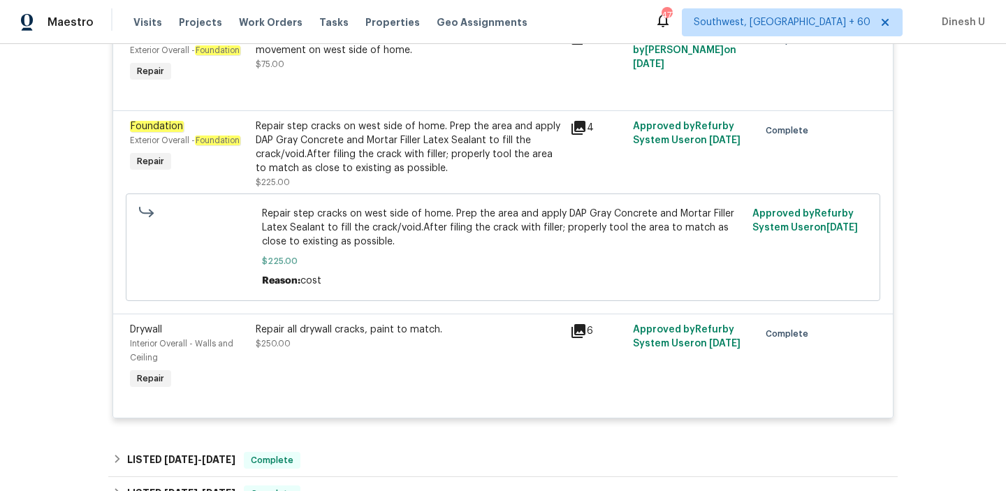
click at [581, 131] on icon at bounding box center [578, 127] width 17 height 17
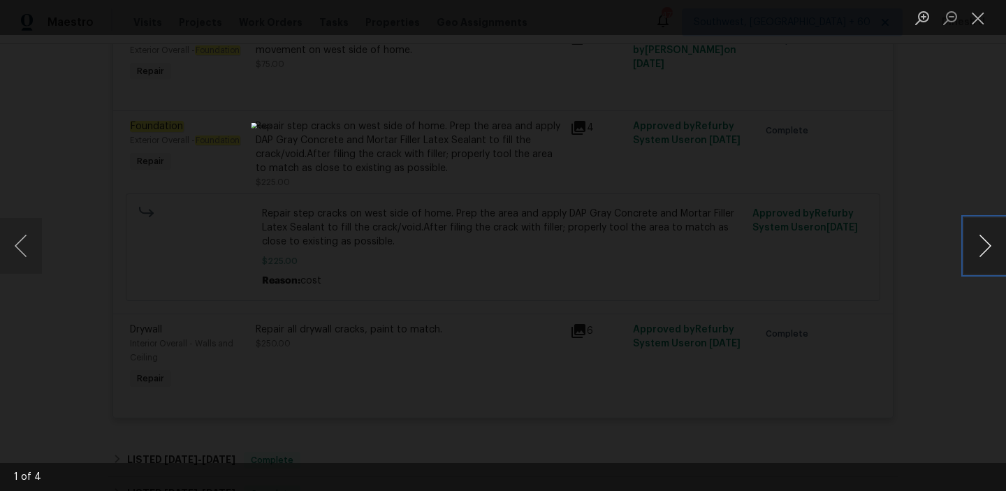
click at [986, 254] on button "Next image" at bounding box center [985, 246] width 42 height 56
click at [978, 23] on button "Close lightbox" at bounding box center [978, 18] width 28 height 24
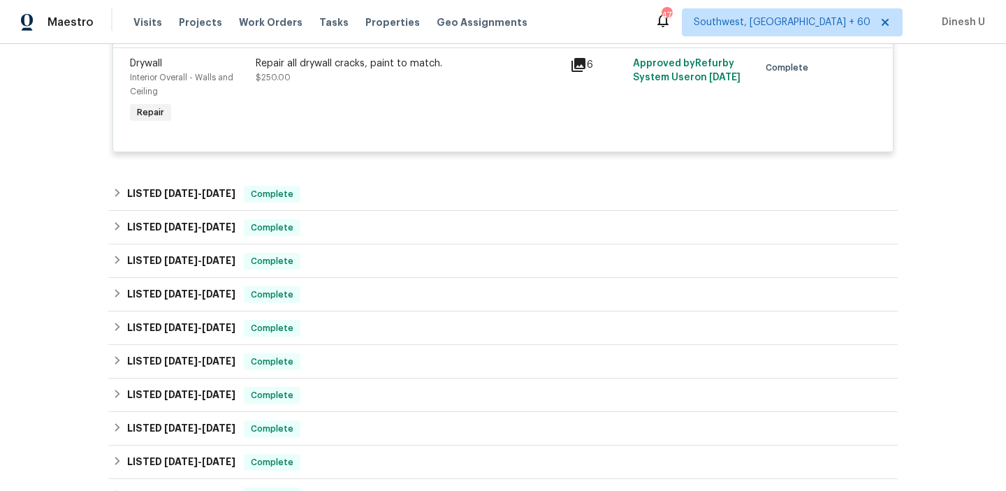
scroll to position [1514, 0]
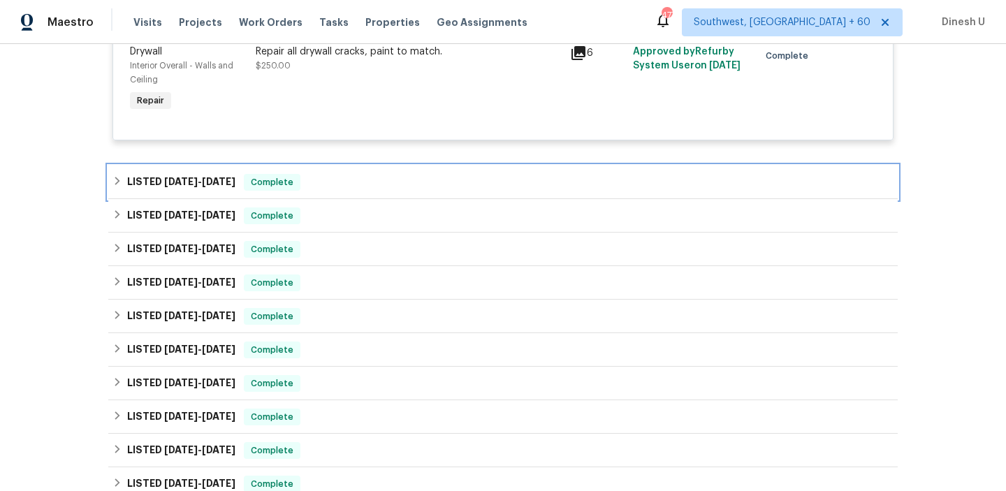
click at [228, 180] on h6 "LISTED [DATE] - [DATE]" at bounding box center [181, 182] width 108 height 17
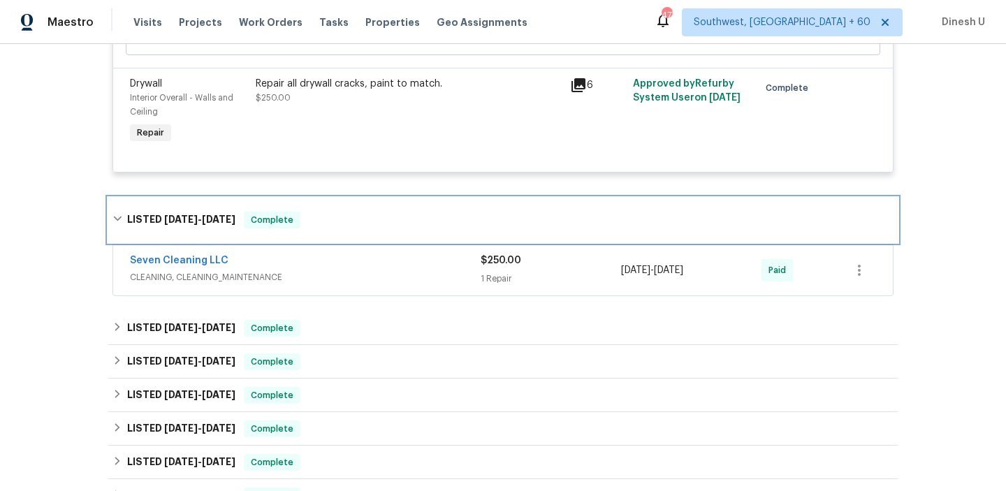
scroll to position [1523, 0]
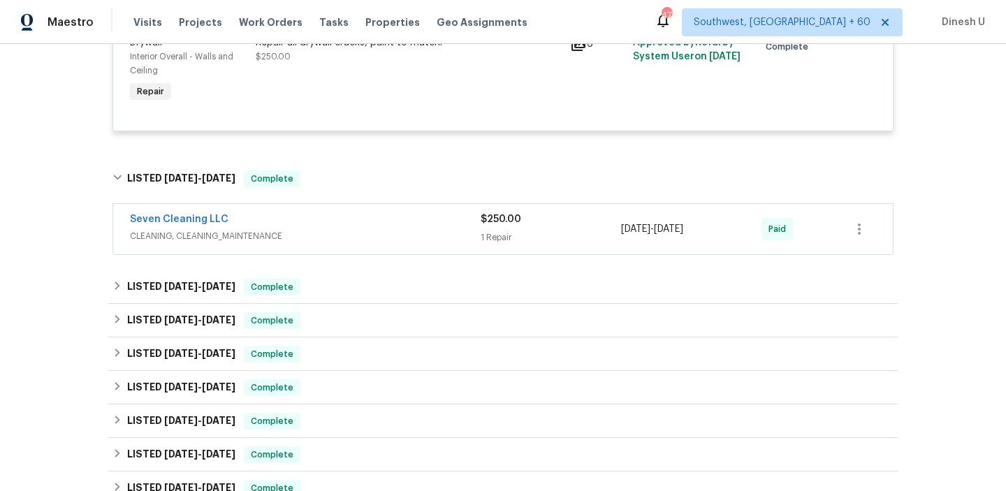
click at [488, 237] on div "1 Repair" at bounding box center [551, 238] width 140 height 14
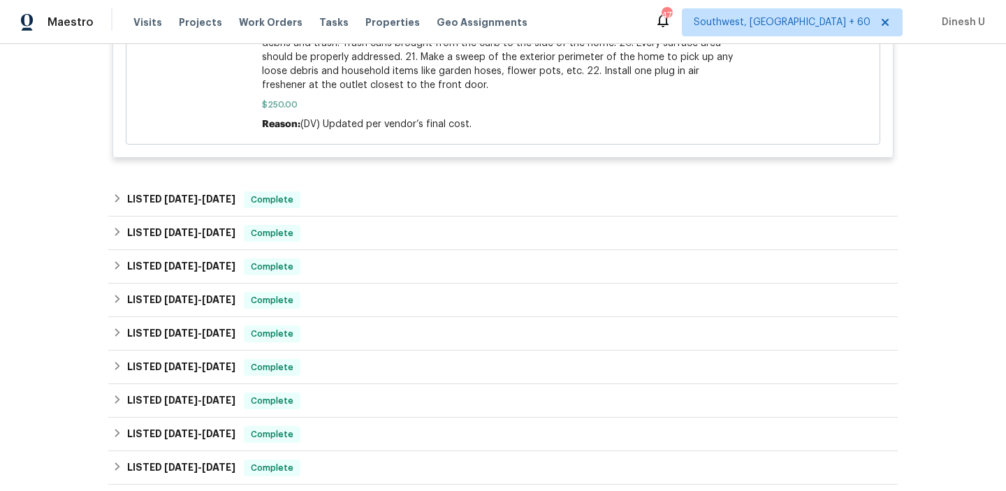
scroll to position [2268, 0]
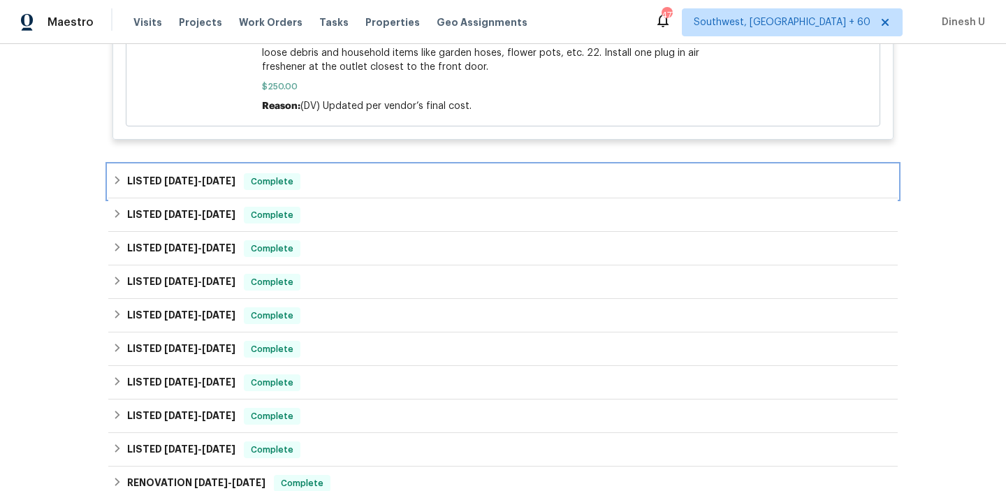
click at [225, 178] on h6 "LISTED [DATE] - [DATE]" at bounding box center [181, 181] width 108 height 17
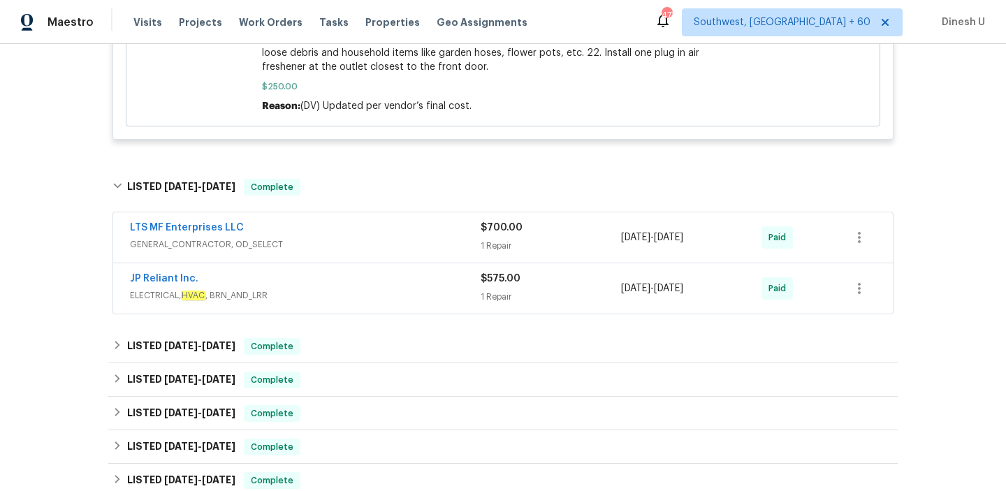
click at [507, 253] on div "1 Repair" at bounding box center [551, 246] width 140 height 14
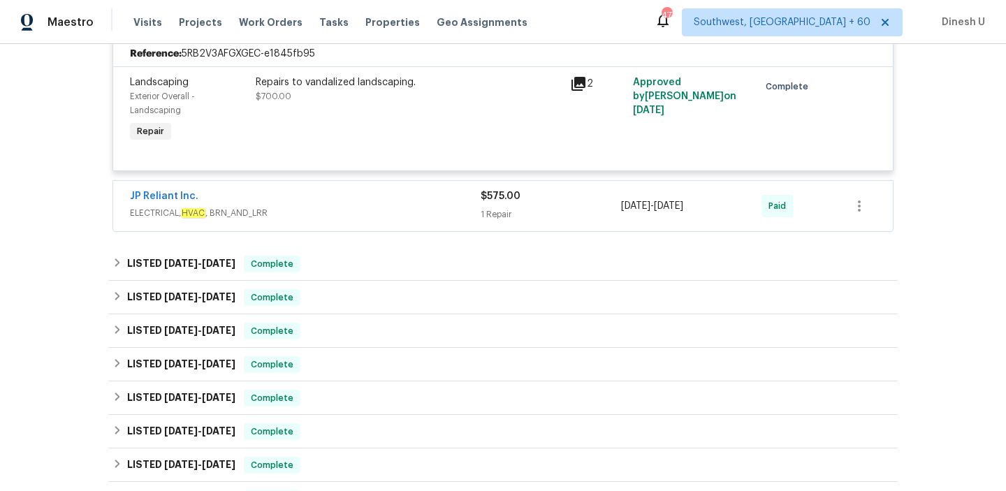
scroll to position [2525, 0]
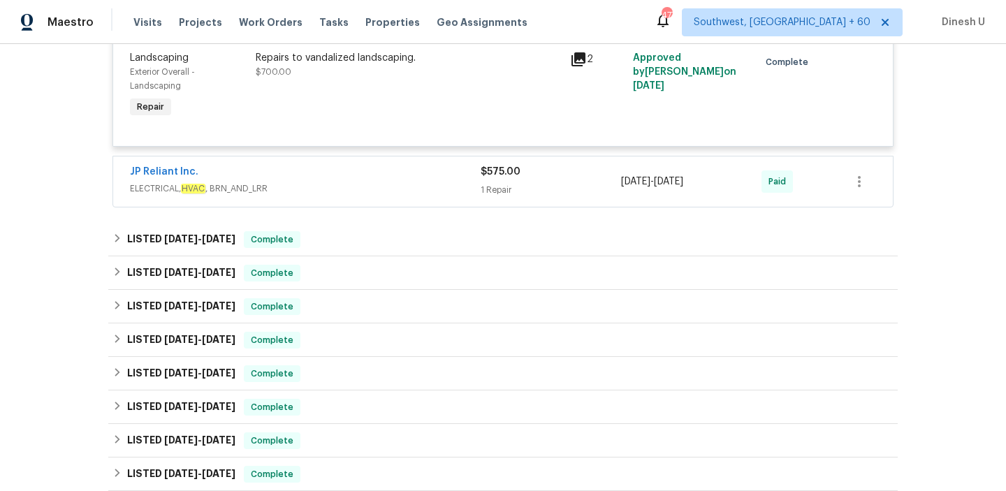
click at [493, 194] on div "1 Repair" at bounding box center [551, 190] width 140 height 14
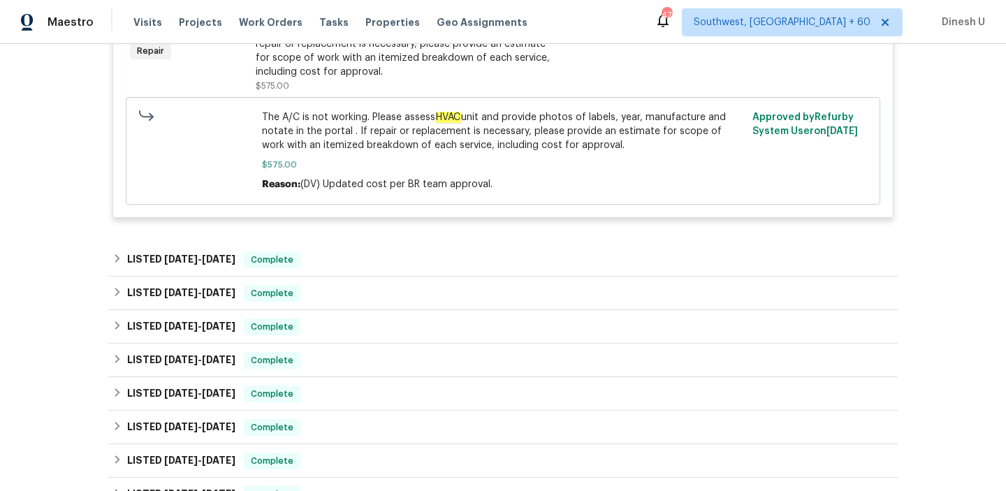
scroll to position [2799, 0]
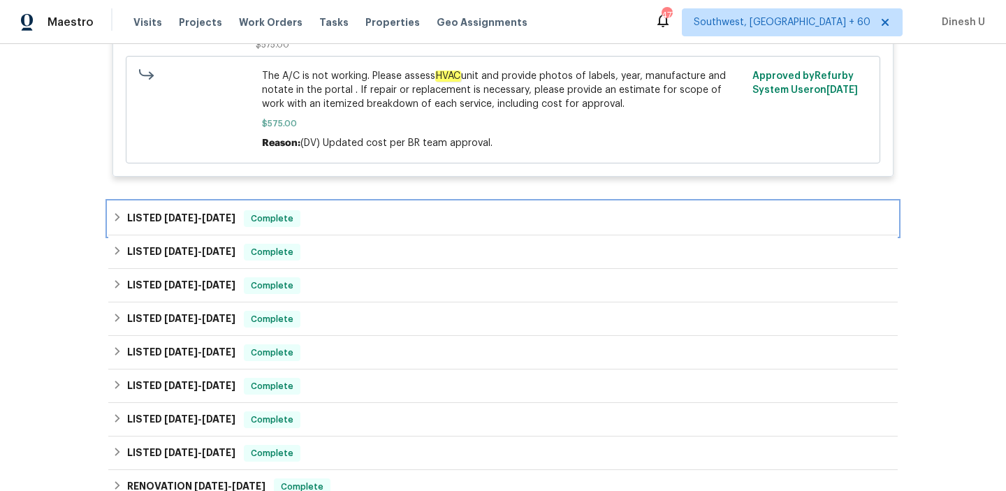
click at [215, 217] on h6 "LISTED [DATE] - [DATE]" at bounding box center [181, 218] width 108 height 17
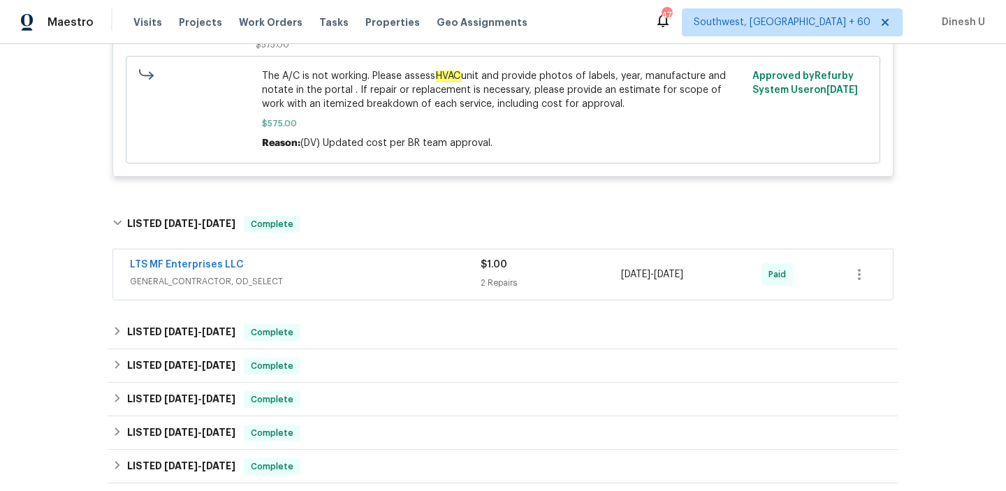
click at [505, 290] on div "2 Repairs" at bounding box center [551, 283] width 140 height 14
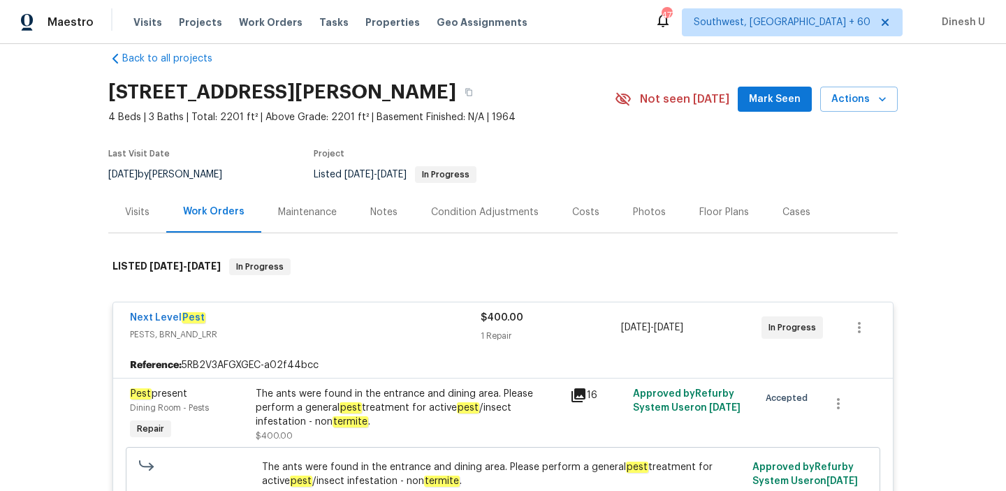
scroll to position [0, 0]
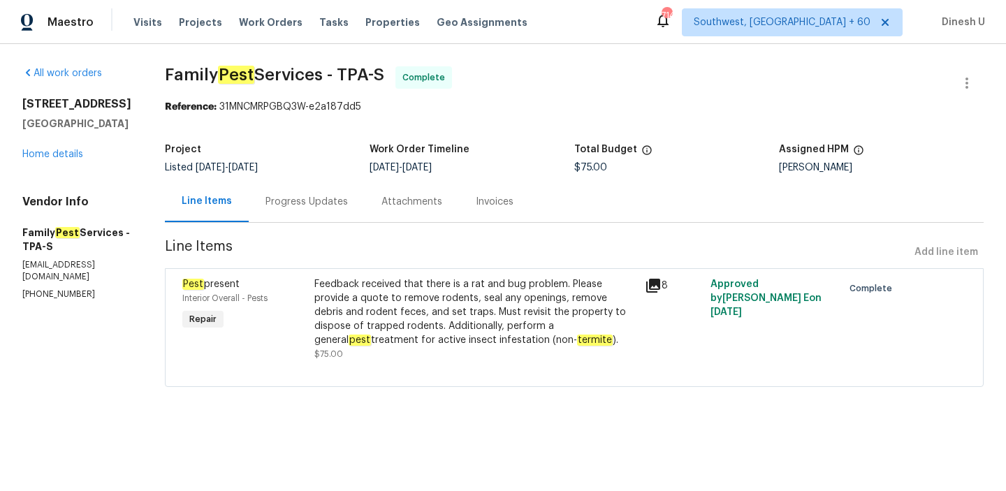
click at [348, 200] on div "Progress Updates" at bounding box center [307, 202] width 82 height 14
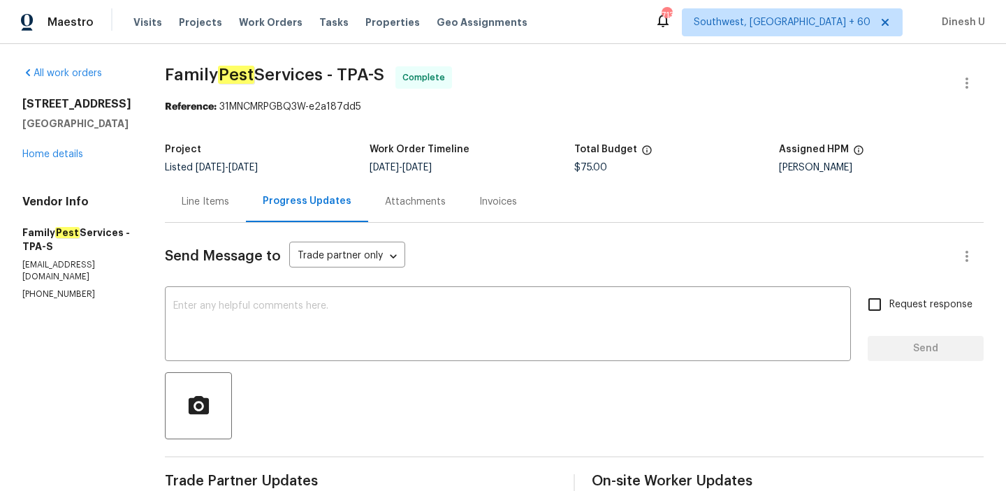
click at [226, 205] on div "Line Items" at bounding box center [206, 202] width 48 height 14
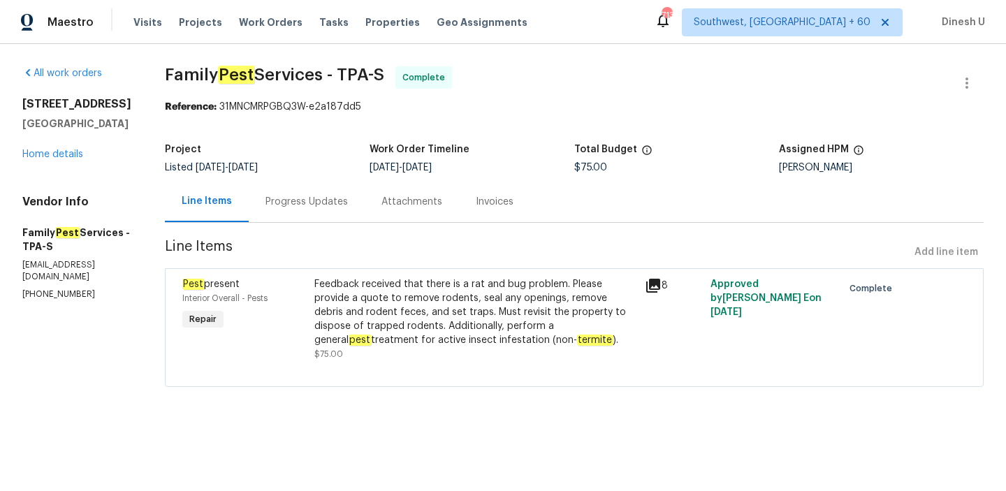
click at [655, 282] on icon at bounding box center [653, 286] width 14 height 14
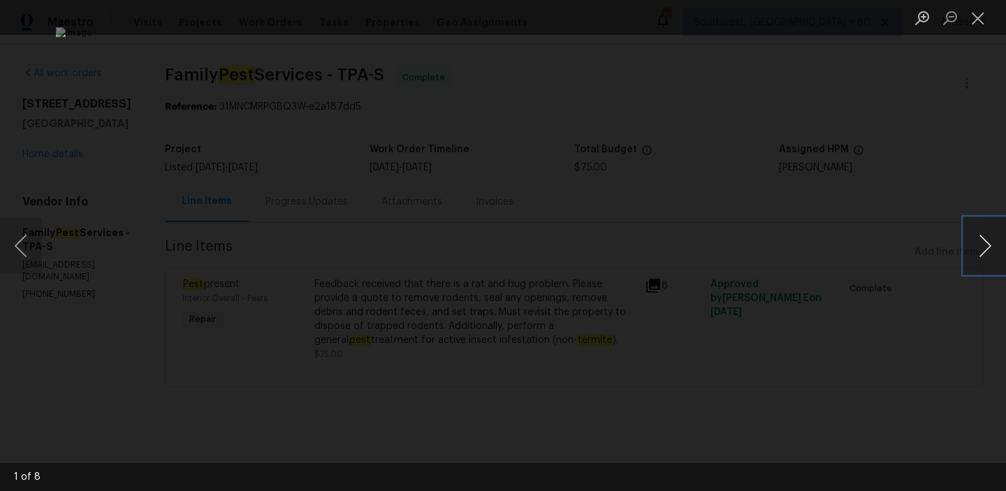
click at [983, 252] on button "Next image" at bounding box center [985, 246] width 42 height 56
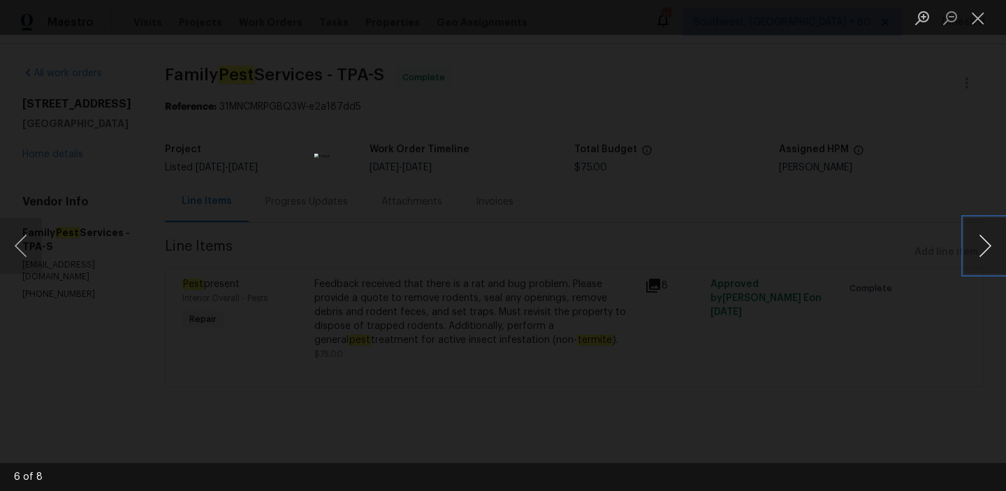
click at [983, 252] on button "Next image" at bounding box center [985, 246] width 42 height 56
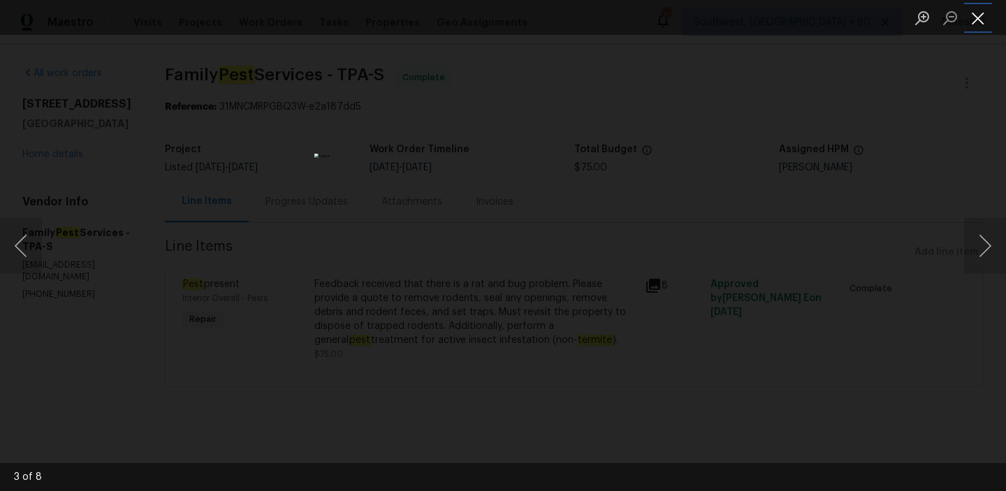
click at [982, 24] on button "Close lightbox" at bounding box center [978, 18] width 28 height 24
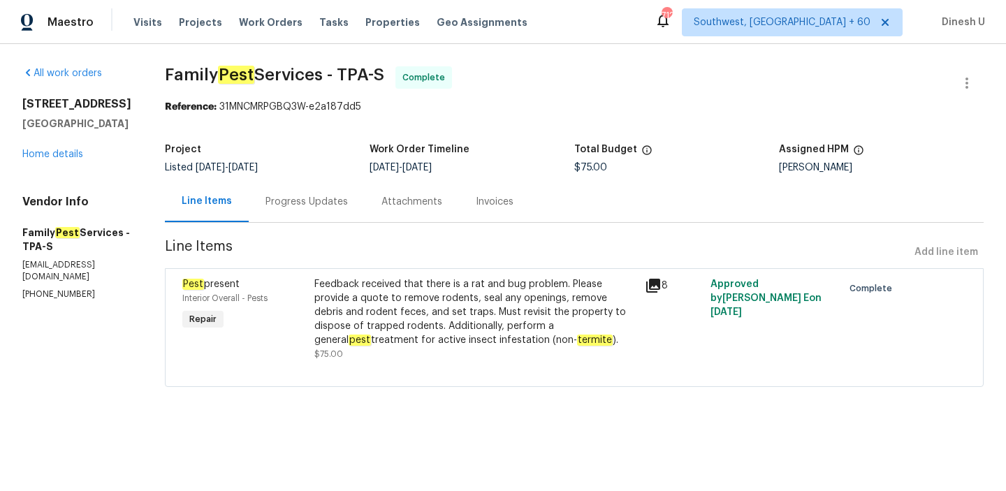
click at [307, 208] on div "Progress Updates" at bounding box center [307, 202] width 82 height 14
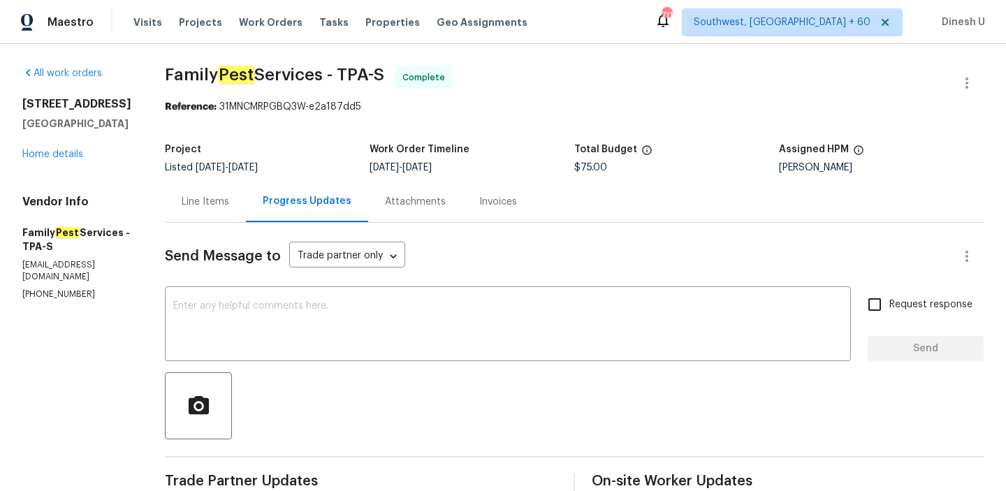
click at [219, 200] on div "Line Items" at bounding box center [206, 202] width 48 height 14
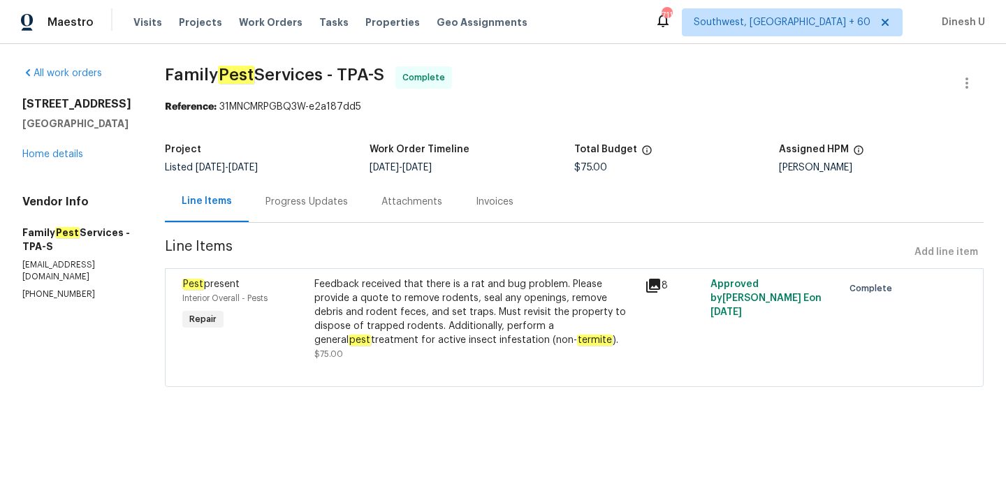
click at [291, 194] on div "Progress Updates" at bounding box center [307, 201] width 116 height 41
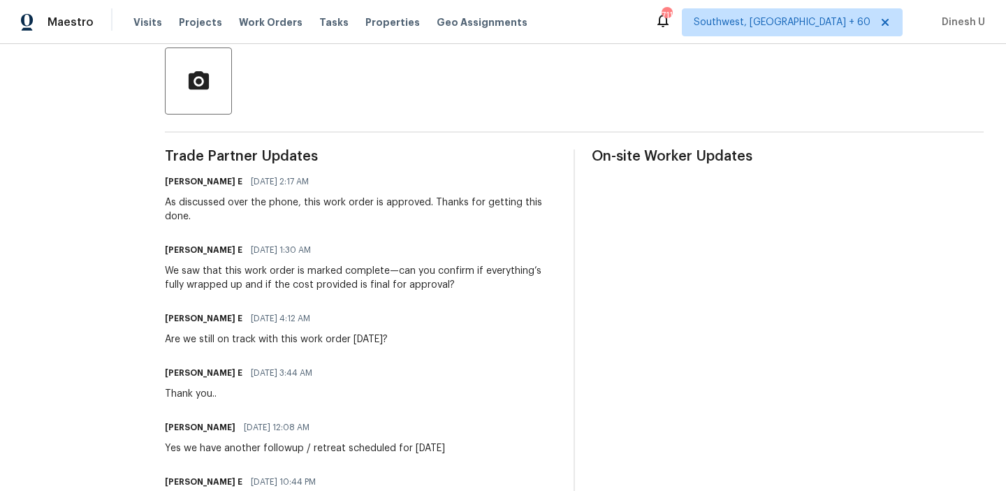
scroll to position [339, 0]
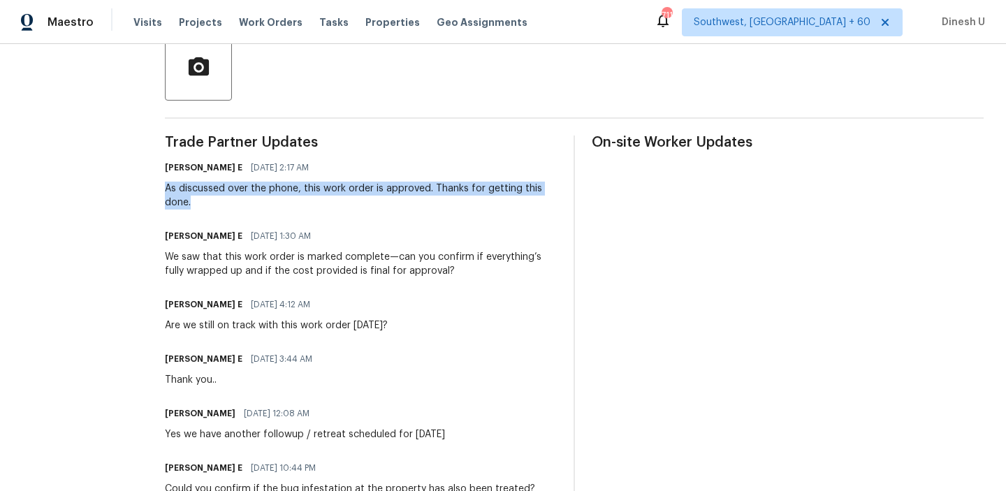
drag, startPoint x: 164, startPoint y: 190, endPoint x: 209, endPoint y: 200, distance: 45.8
click at [209, 200] on div "All work orders 27118 Fernery Ave Brooksville, FL 34602 Home details Vendor Inf…" at bounding box center [503, 387] width 1006 height 1365
click at [209, 200] on div "As discussed over the phone, this work order is approved. Thanks for getting th…" at bounding box center [361, 196] width 392 height 28
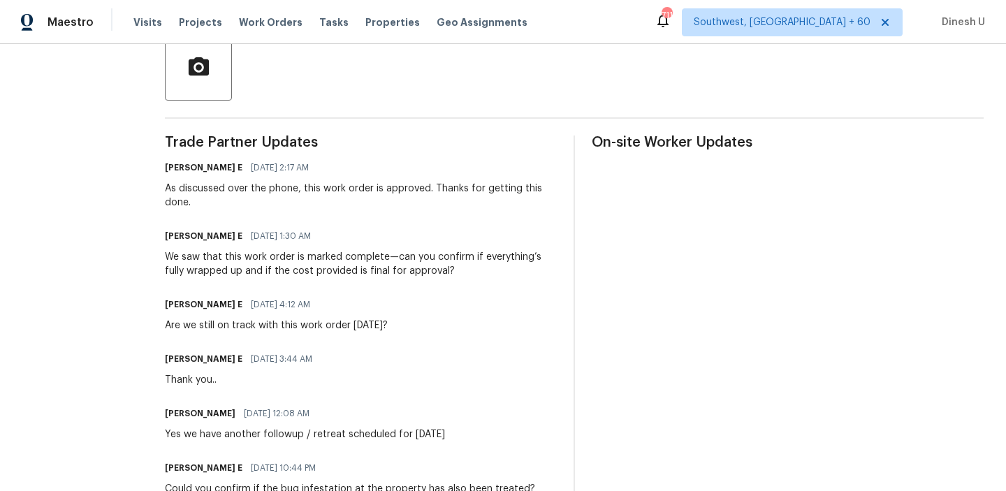
click at [251, 166] on span "10/03/2025 2:17 AM" at bounding box center [280, 168] width 58 height 14
click at [264, 194] on div "As discussed over the phone, this work order is approved. Thanks for getting th…" at bounding box center [361, 196] width 392 height 28
click at [264, 193] on div "As discussed over the phone, this work order is approved. Thanks for getting th…" at bounding box center [361, 196] width 392 height 28
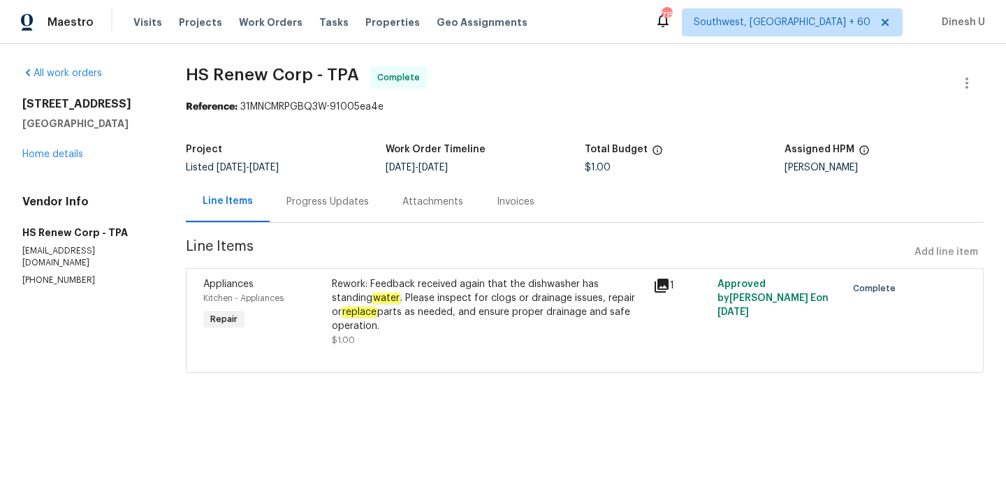
click at [331, 208] on div "Progress Updates" at bounding box center [328, 202] width 82 height 14
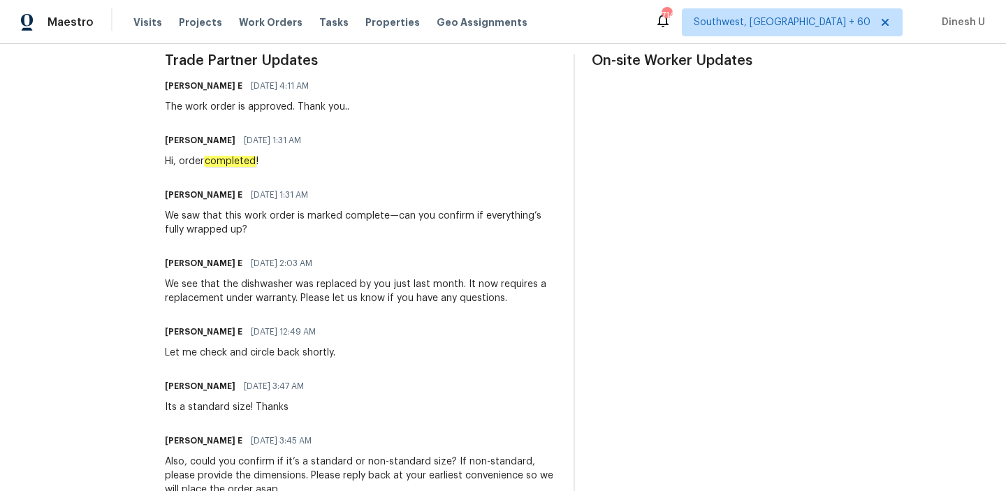
scroll to position [450, 0]
